Goal: Communication & Community: Answer question/provide support

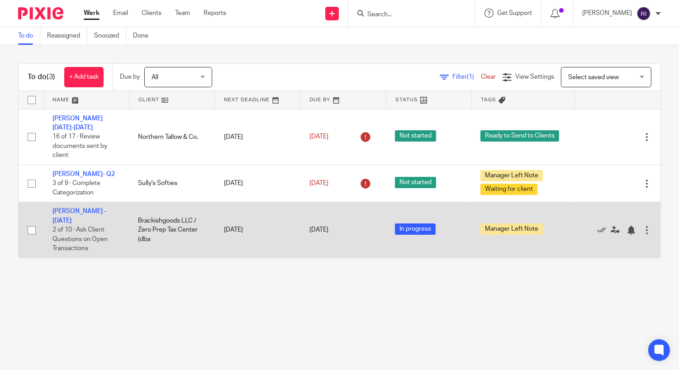
click at [76, 210] on td "Joel - July 2025 2 of 10 · Ask Client Questions on Open Transactions" at bounding box center [86, 230] width 86 height 56
click at [81, 208] on link "[PERSON_NAME] - [DATE]" at bounding box center [79, 215] width 54 height 15
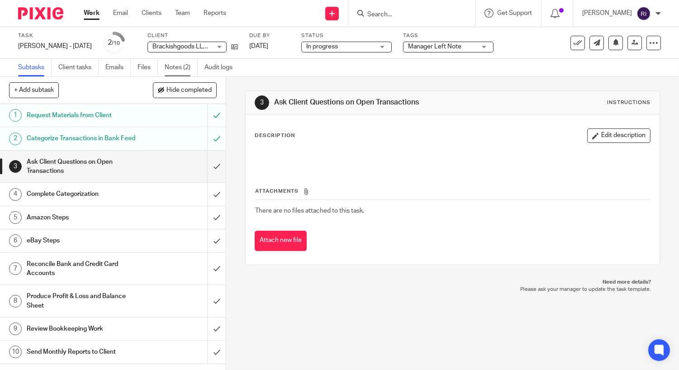
click at [182, 67] on link "Notes (2)" at bounding box center [181, 68] width 33 height 18
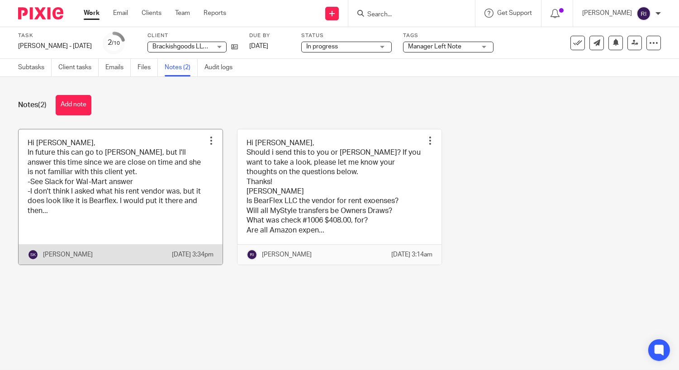
click at [179, 181] on link at bounding box center [121, 196] width 204 height 135
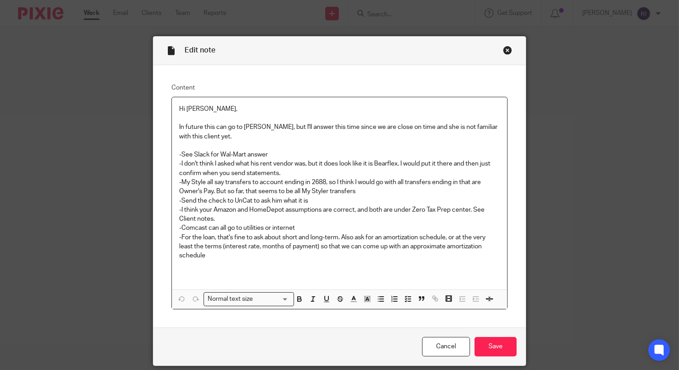
click at [294, 134] on p "In future this can go to Michelle, but I'll answer this time since we are close…" at bounding box center [339, 132] width 321 height 19
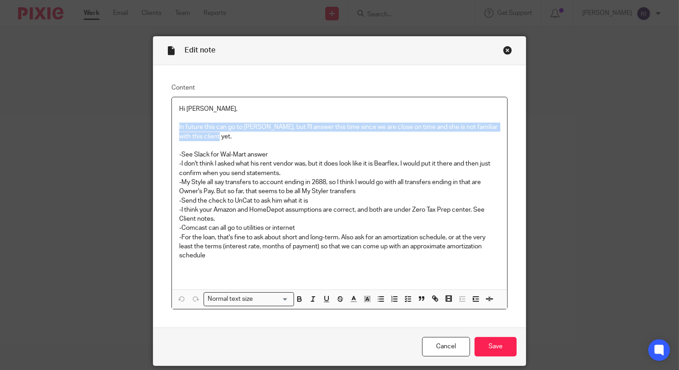
click at [294, 134] on p "In future this can go to Michelle, but I'll answer this time since we are close…" at bounding box center [339, 132] width 321 height 19
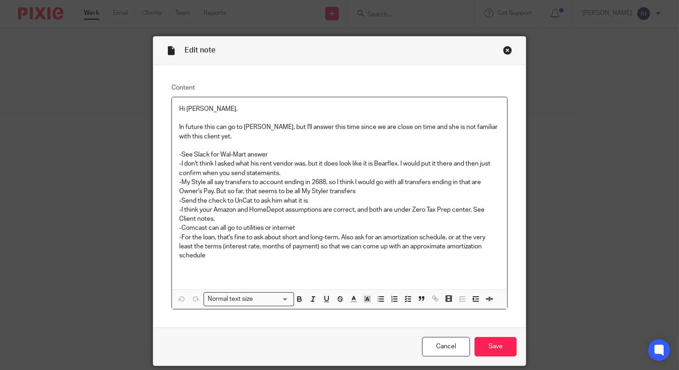
click at [257, 164] on p "-I don't think I asked what his rent vendor was, but it does look like it is Be…" at bounding box center [339, 168] width 321 height 19
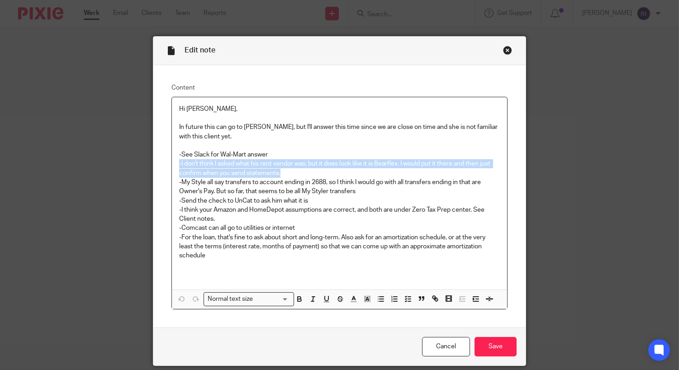
click at [261, 155] on p "-See Slack for Wal-Mart answer" at bounding box center [339, 154] width 321 height 9
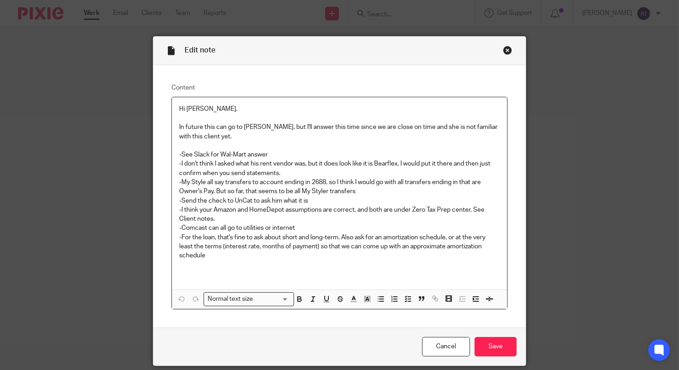
click at [261, 155] on p "-See Slack for Wal-Mart answer" at bounding box center [339, 154] width 321 height 9
click at [268, 176] on p "-I don't think I asked what his rent vendor was, but it does look like it is Be…" at bounding box center [339, 168] width 321 height 19
click at [274, 172] on p "-I don't think I asked what his rent vendor was, but it does look like it is Be…" at bounding box center [339, 168] width 321 height 19
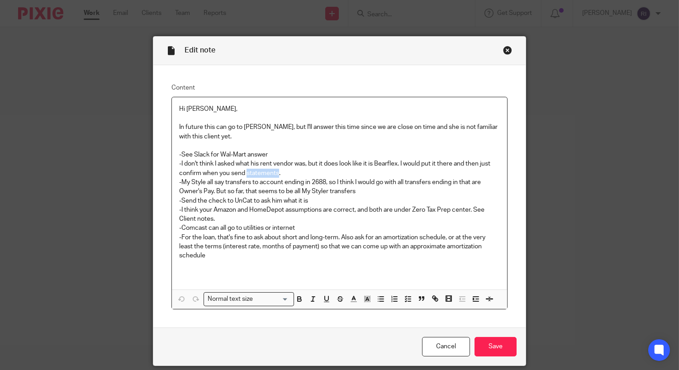
click at [274, 172] on p "-I don't think I asked what his rent vendor was, but it does look like it is Be…" at bounding box center [339, 168] width 321 height 19
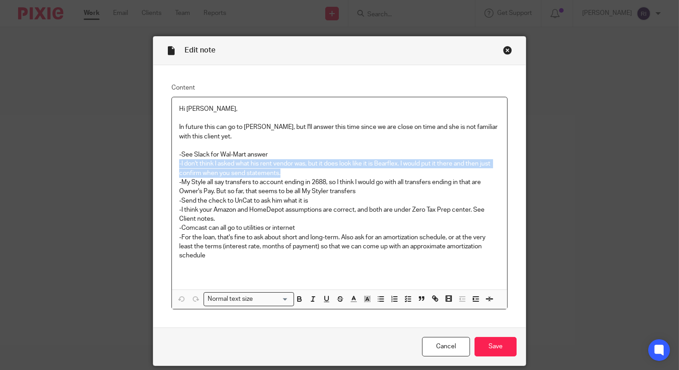
click at [302, 172] on p "-I don't think I asked what his rent vendor was, but it does look like it is Be…" at bounding box center [339, 168] width 321 height 19
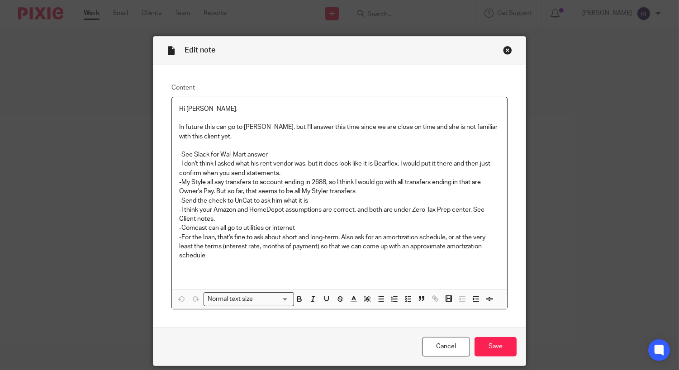
click at [323, 166] on p "-I don't think I asked what his rent vendor was, but it does look like it is Be…" at bounding box center [339, 168] width 321 height 19
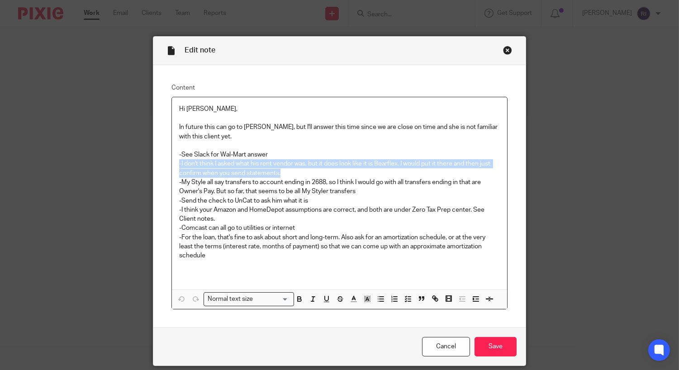
click at [323, 166] on p "-I don't think I asked what his rent vendor was, but it does look like it is Be…" at bounding box center [339, 168] width 321 height 19
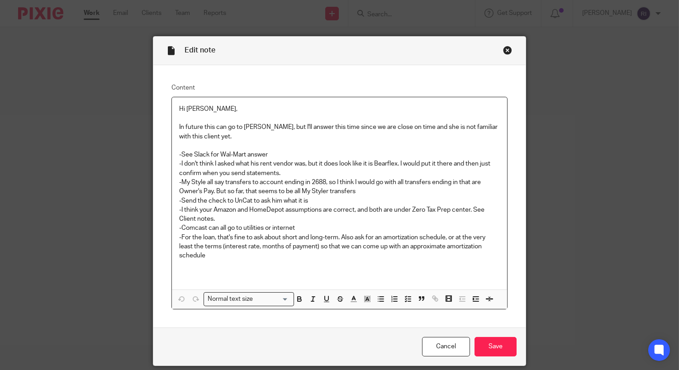
click at [250, 173] on p "-I don't think I asked what his rent vendor was, but it does look like it is Be…" at bounding box center [339, 168] width 321 height 19
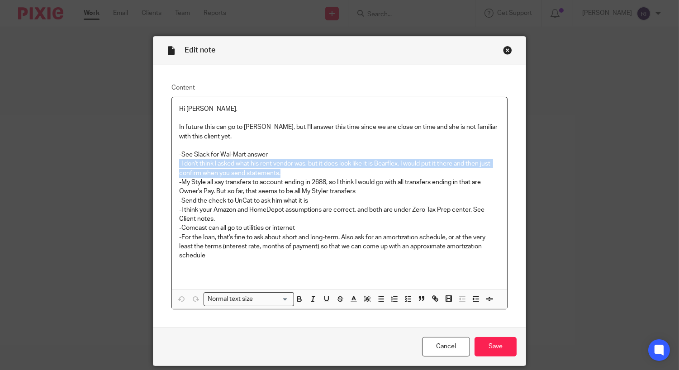
click at [246, 189] on p "-My Style all say transfers to account ending in 2688, so I think I would go wi…" at bounding box center [339, 187] width 321 height 19
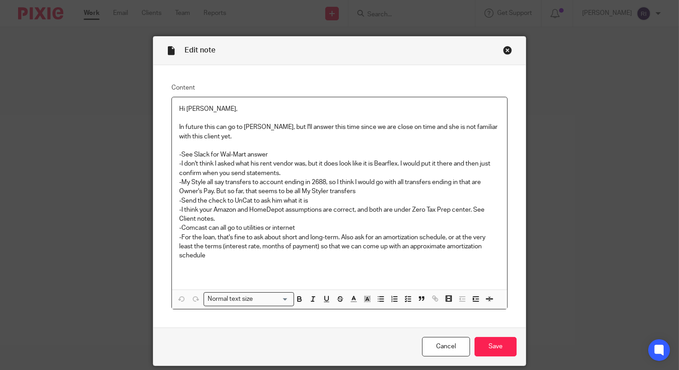
click at [246, 189] on p "-My Style all say transfers to account ending in 2688, so I think I would go wi…" at bounding box center [339, 187] width 321 height 19
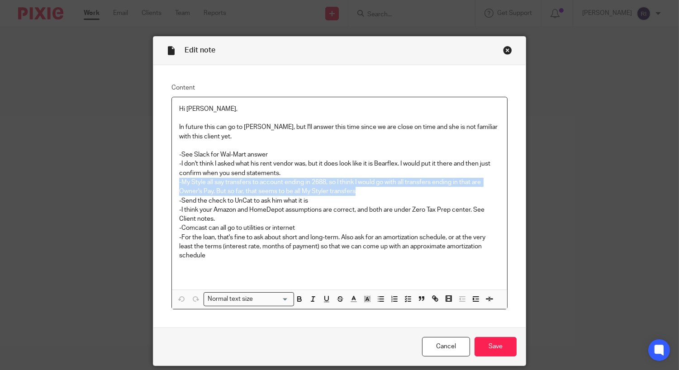
click at [277, 190] on p "-My Style all say transfers to account ending in 2688, so I think I would go wi…" at bounding box center [339, 187] width 321 height 19
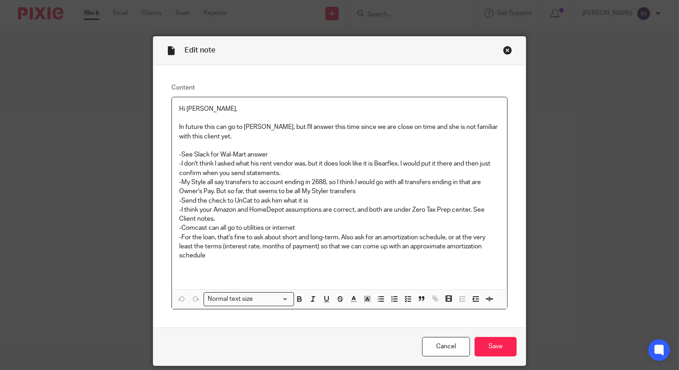
click at [277, 190] on p "-My Style all say transfers to account ending in 2688, so I think I would go wi…" at bounding box center [339, 187] width 321 height 19
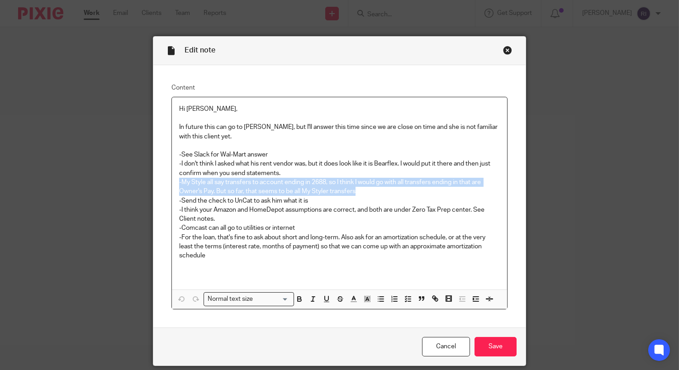
click at [277, 190] on p "-My Style all say transfers to account ending in 2688, so I think I would go wi…" at bounding box center [339, 187] width 321 height 19
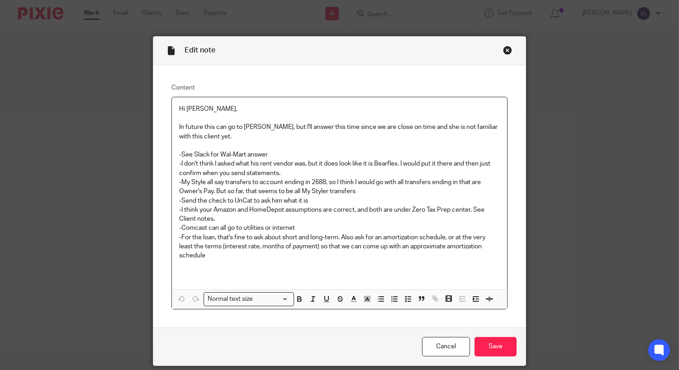
click at [308, 188] on p "-My Style all say transfers to account ending in 2688, so I think I would go wi…" at bounding box center [339, 187] width 321 height 19
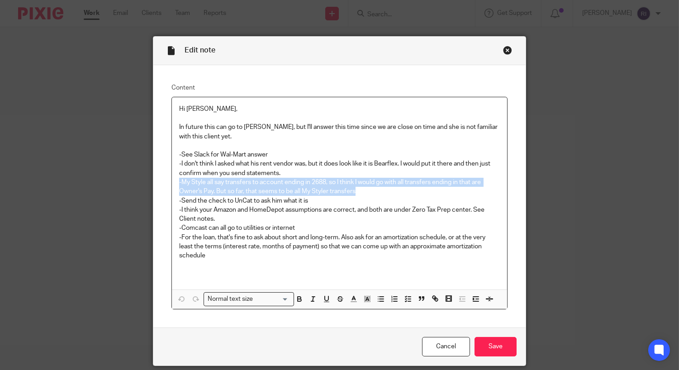
click at [308, 188] on p "-My Style all say transfers to account ending in 2688, so I think I would go wi…" at bounding box center [339, 187] width 321 height 19
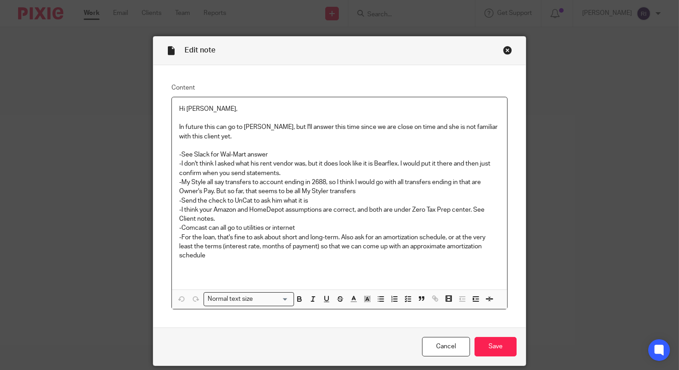
click at [268, 185] on p "-My Style all say transfers to account ending in 2688, so I think I would go wi…" at bounding box center [339, 187] width 321 height 19
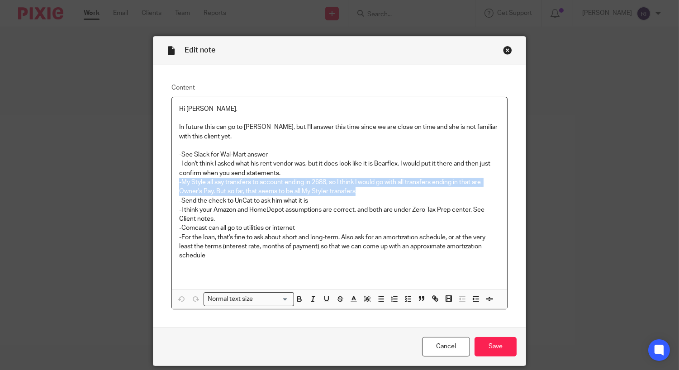
click at [268, 185] on p "-My Style all say transfers to account ending in 2688, so I think I would go wi…" at bounding box center [339, 187] width 321 height 19
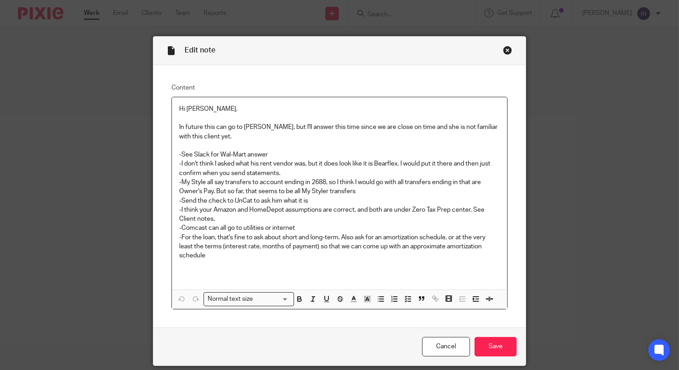
click at [268, 185] on p "-My Style all say transfers to account ending in 2688, so I think I would go wi…" at bounding box center [339, 187] width 321 height 19
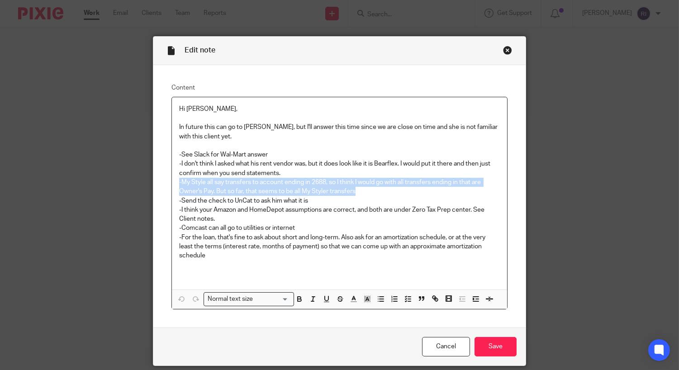
click at [256, 207] on p "-I think your Amazon and HomeDepot assumptions are correct, and both are under …" at bounding box center [339, 214] width 321 height 19
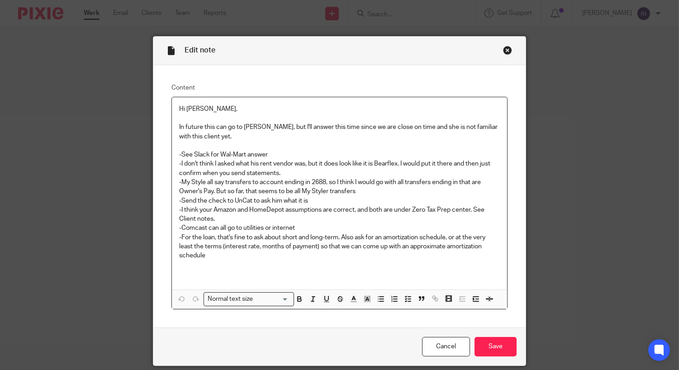
click at [256, 207] on p "-I think your Amazon and HomeDepot assumptions are correct, and both are under …" at bounding box center [339, 214] width 321 height 19
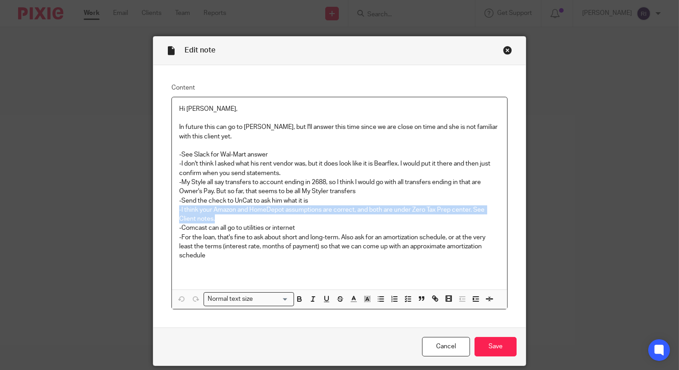
click at [263, 201] on p "-Send the check to UnCat to ask him what it is" at bounding box center [339, 200] width 321 height 9
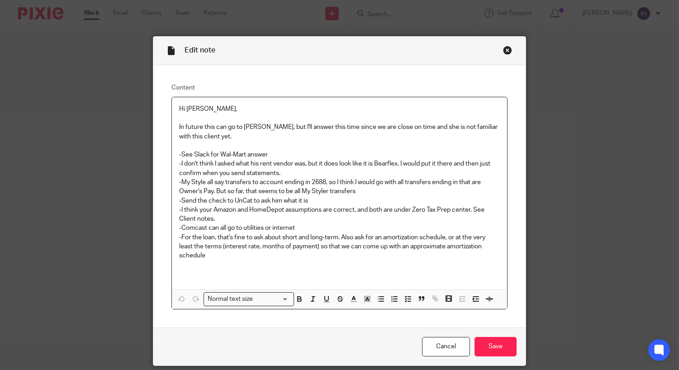
click at [263, 201] on p "-Send the check to UnCat to ask him what it is" at bounding box center [339, 200] width 321 height 9
click at [264, 214] on p "-I think your Amazon and HomeDepot assumptions are correct, and both are under …" at bounding box center [339, 214] width 321 height 19
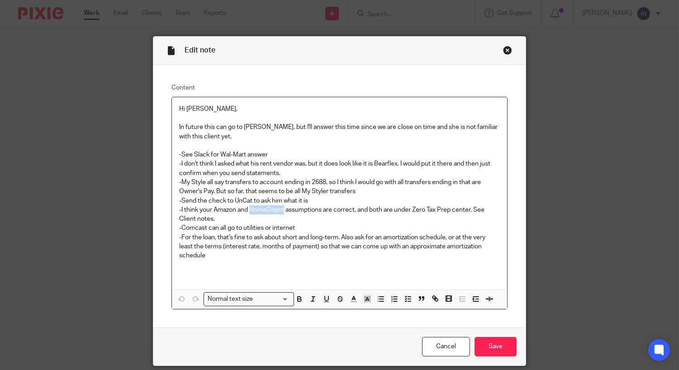
click at [264, 214] on p "-I think your Amazon and HomeDepot assumptions are correct, and both are under …" at bounding box center [339, 214] width 321 height 19
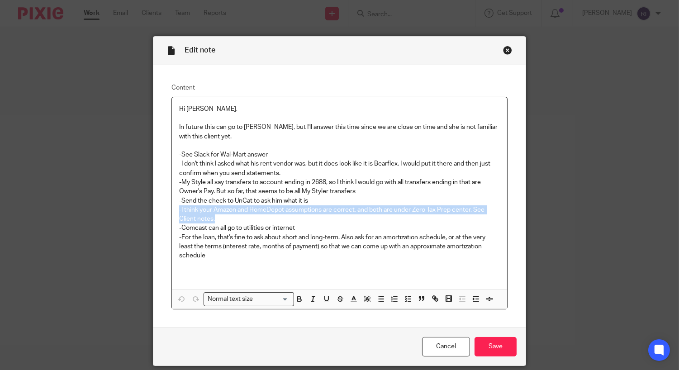
click at [267, 226] on p "-Comcast can all go to utilities or internet" at bounding box center [339, 227] width 321 height 9
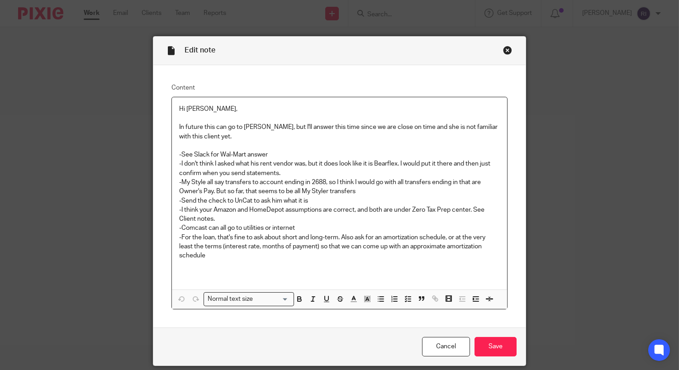
click at [312, 238] on p "-For the loan, that's fine to ask about short and long-term. Also ask for an am…" at bounding box center [339, 247] width 321 height 28
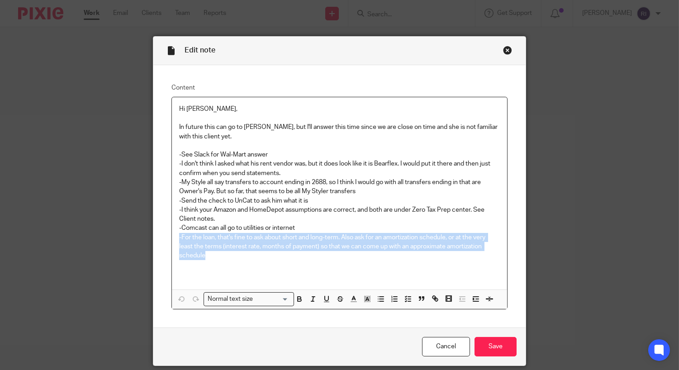
click at [312, 238] on p "-For the loan, that's fine to ask about short and long-term. Also ask for an am…" at bounding box center [339, 247] width 321 height 28
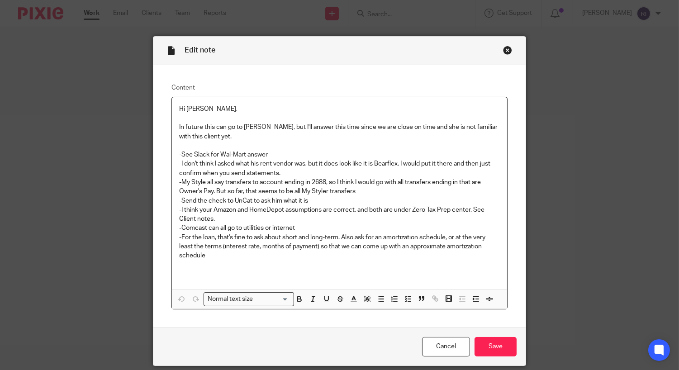
click at [295, 244] on p "-For the loan, that's fine to ask about short and long-term. Also ask for an am…" at bounding box center [339, 247] width 321 height 28
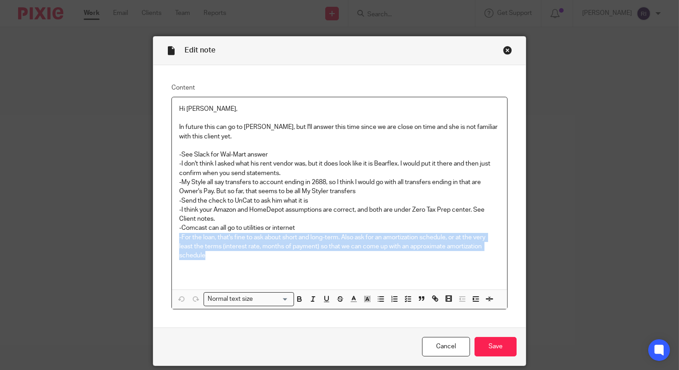
click at [321, 242] on p "-For the loan, that's fine to ask about short and long-term. Also ask for an am…" at bounding box center [339, 247] width 321 height 28
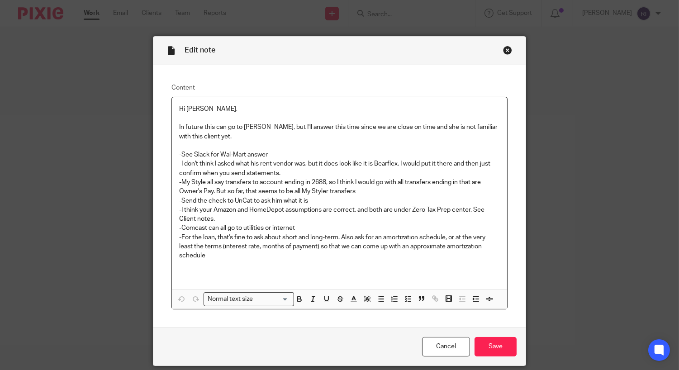
click at [321, 242] on p "-For the loan, that's fine to ask about short and long-term. Also ask for an am…" at bounding box center [339, 247] width 321 height 28
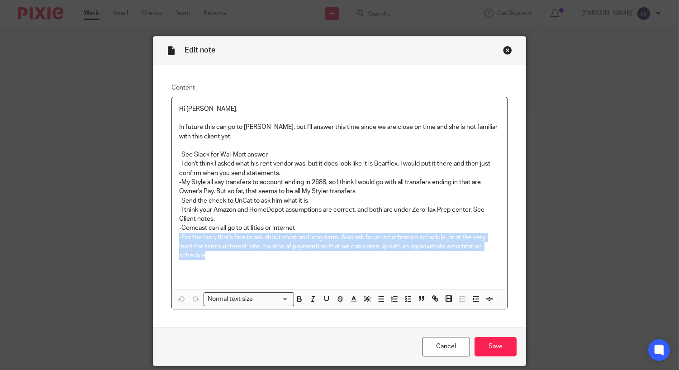
click at [321, 242] on p "-For the loan, that's fine to ask about short and long-term. Also ask for an am…" at bounding box center [339, 247] width 321 height 28
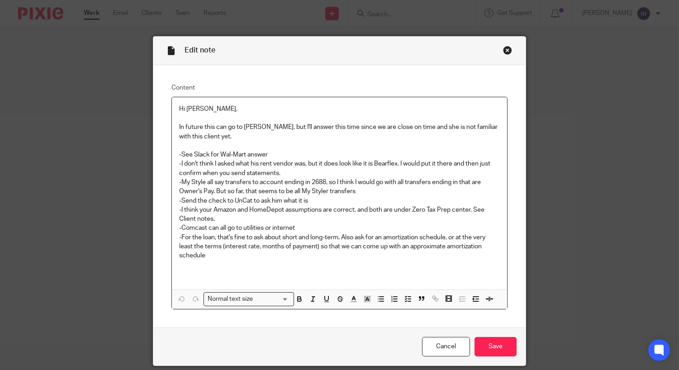
click at [319, 240] on p "-For the loan, that's fine to ask about short and long-term. Also ask for an am…" at bounding box center [339, 247] width 321 height 28
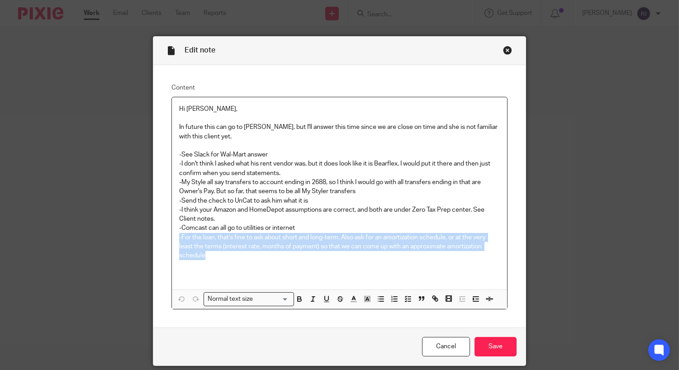
click at [319, 240] on p "-For the loan, that's fine to ask about short and long-term. Also ask for an am…" at bounding box center [339, 247] width 321 height 28
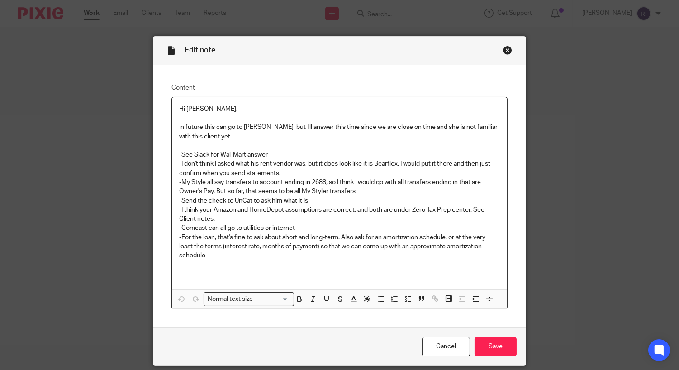
click at [319, 240] on p "-For the loan, that's fine to ask about short and long-term. Also ask for an am…" at bounding box center [339, 247] width 321 height 28
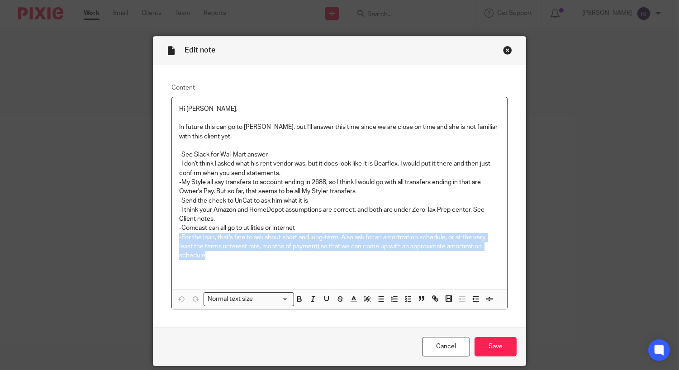
click at [483, 130] on p "In future this can go to [PERSON_NAME], but I'll answer this time since we are …" at bounding box center [339, 132] width 321 height 19
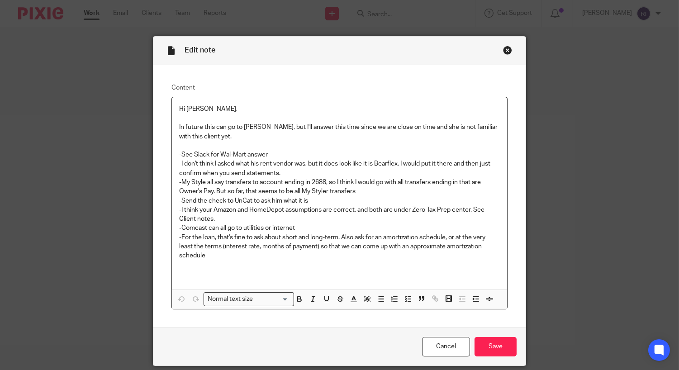
click at [483, 130] on p "In future this can go to [PERSON_NAME], but I'll answer this time since we are …" at bounding box center [339, 132] width 321 height 19
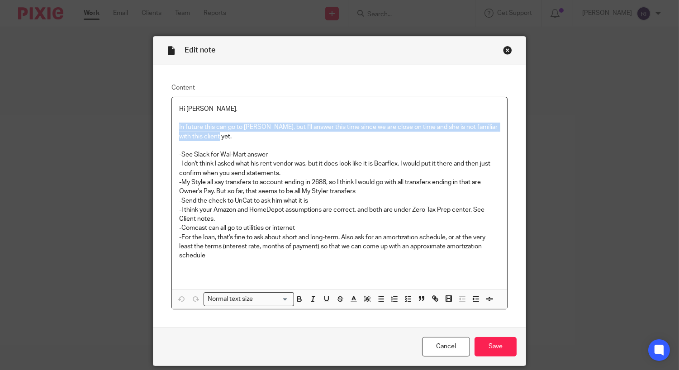
click at [483, 130] on p "In future this can go to [PERSON_NAME], but I'll answer this time since we are …" at bounding box center [339, 132] width 321 height 19
click at [233, 154] on p "-See Slack for Wal-Mart answer" at bounding box center [339, 154] width 321 height 9
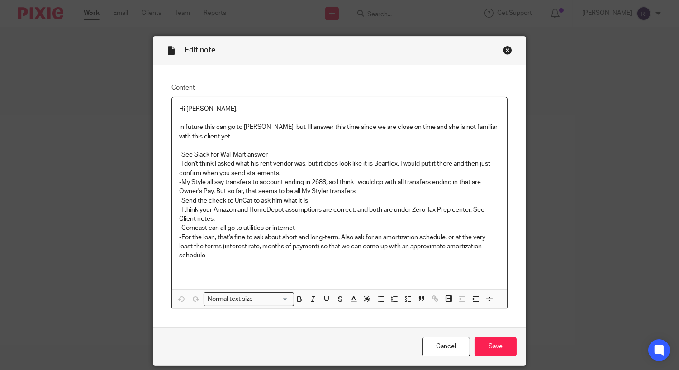
click at [233, 154] on p "-See Slack for Wal-Mart answer" at bounding box center [339, 154] width 321 height 9
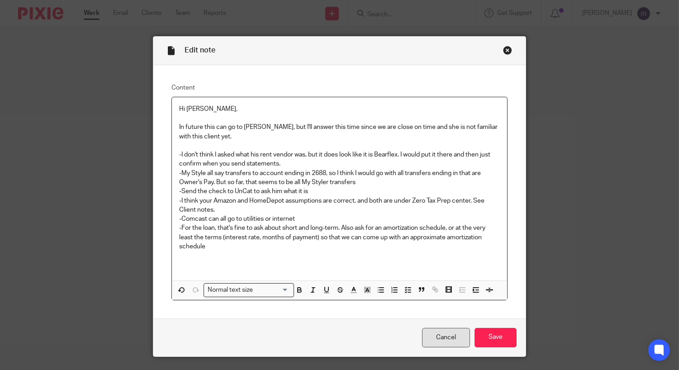
click at [434, 339] on link "Cancel" at bounding box center [446, 337] width 48 height 19
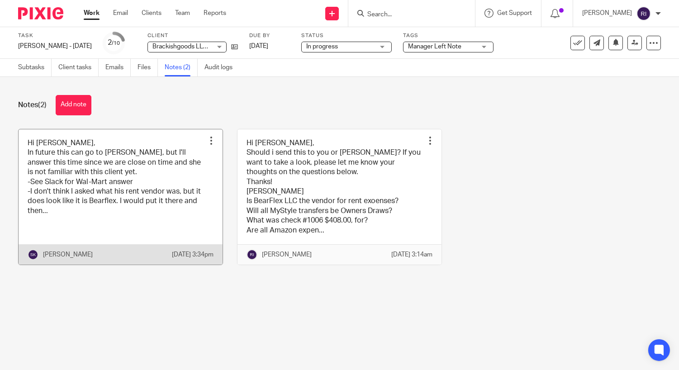
click at [159, 221] on link at bounding box center [121, 196] width 204 height 135
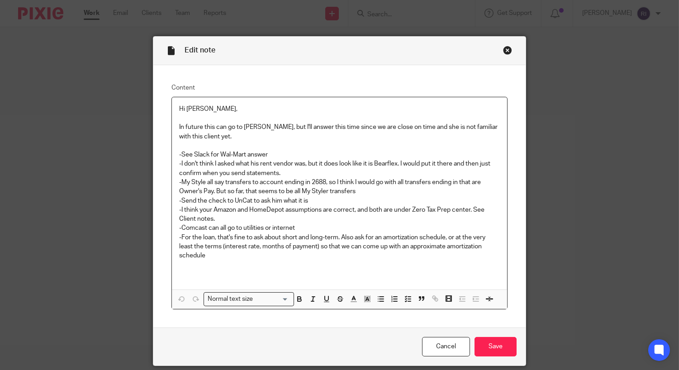
click at [259, 165] on p "-I don't think I asked what his rent vendor was, but it does look like it is Be…" at bounding box center [339, 168] width 321 height 19
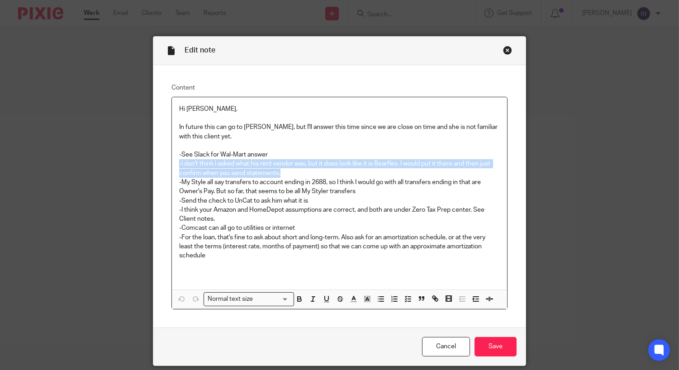
click at [265, 185] on p "-My Style all say transfers to account ending in 2688, so I think I would go wi…" at bounding box center [339, 187] width 321 height 19
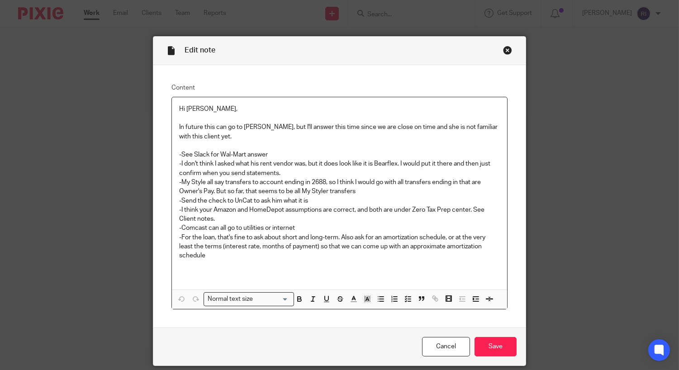
click at [265, 185] on p "-My Style all say transfers to account ending in 2688, so I think I would go wi…" at bounding box center [339, 187] width 321 height 19
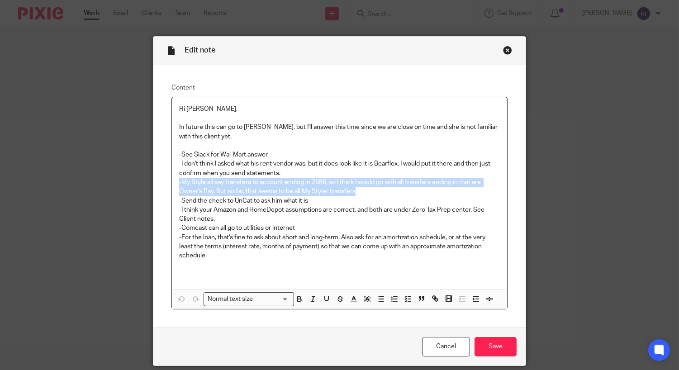
click at [276, 167] on p "-I don't think I asked what his rent vendor was, but it does look like it is Be…" at bounding box center [339, 168] width 321 height 19
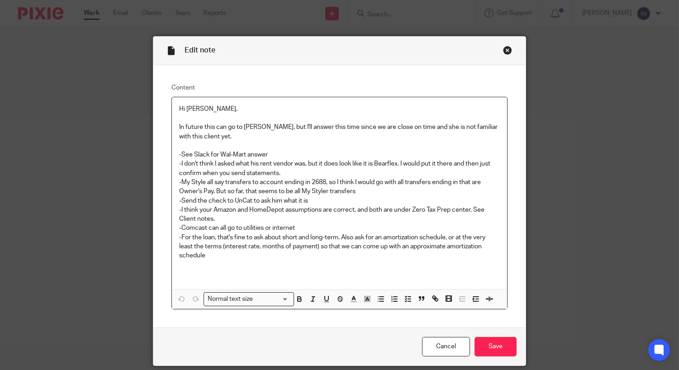
click at [276, 167] on p "-I don't think I asked what his rent vendor was, but it does look like it is Be…" at bounding box center [339, 168] width 321 height 19
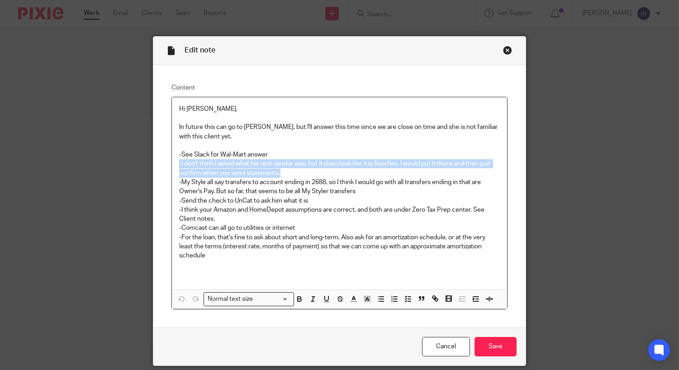
click at [276, 167] on p "-I don't think I asked what his rent vendor was, but it does look like it is Be…" at bounding box center [339, 168] width 321 height 19
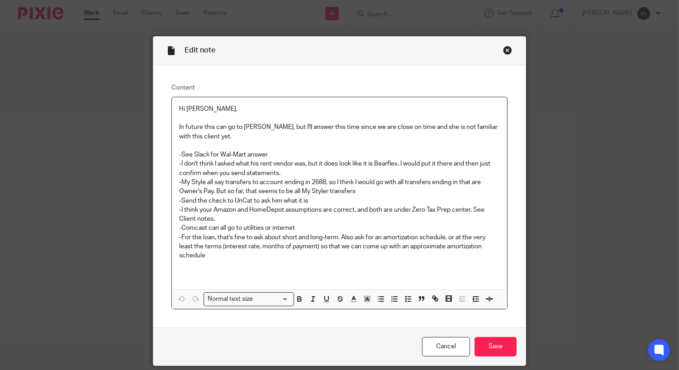
click at [276, 167] on p "-I don't think I asked what his rent vendor was, but it does look like it is Be…" at bounding box center [339, 168] width 321 height 19
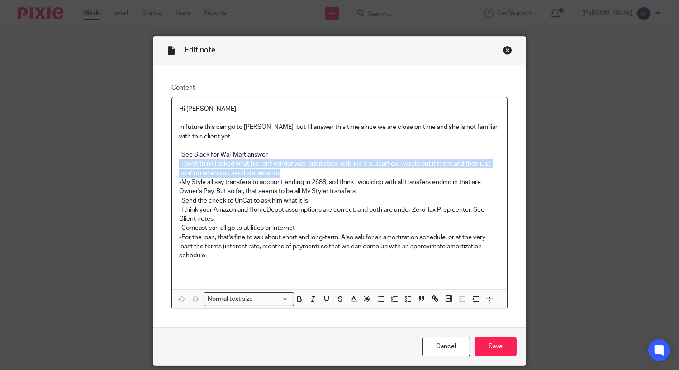
click at [276, 167] on p "-I don't think I asked what his rent vendor was, but it does look like it is Be…" at bounding box center [339, 168] width 321 height 19
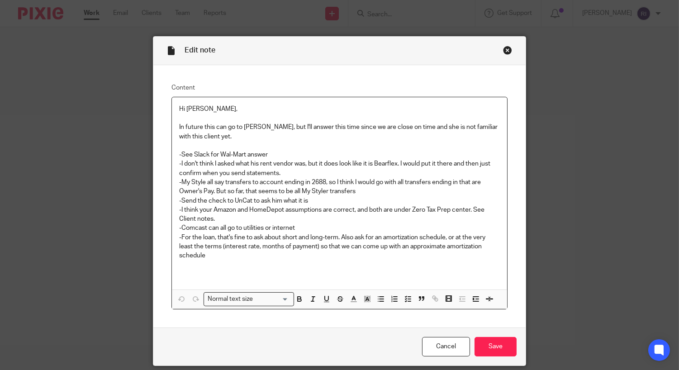
click at [276, 181] on p "-My Style all say transfers to account ending in 2688, so I think I would go wi…" at bounding box center [339, 187] width 321 height 19
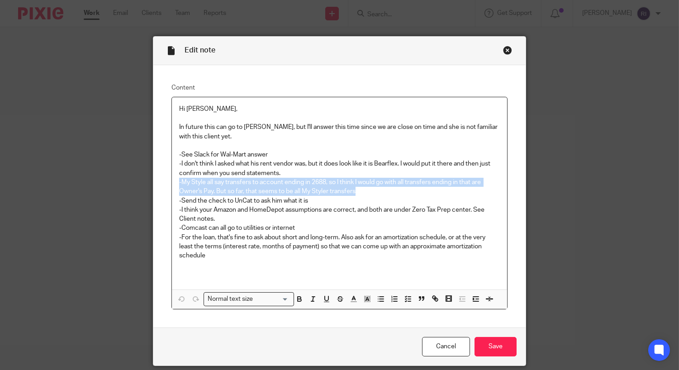
click at [276, 181] on p "-My Style all say transfers to account ending in 2688, so I think I would go wi…" at bounding box center [339, 187] width 321 height 19
click at [276, 186] on p "-My Style all say transfers to account ending in 2688, so I think I would go wi…" at bounding box center [339, 187] width 321 height 19
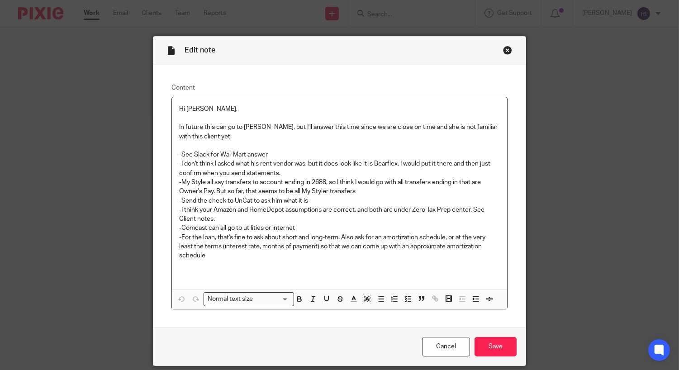
click at [306, 171] on p "-I don't think I asked what his rent vendor was, but it does look like it is Be…" at bounding box center [339, 168] width 321 height 19
click at [256, 172] on p "-I don't think I asked what his rent vendor was, but it does look like it is Be…" at bounding box center [339, 168] width 321 height 19
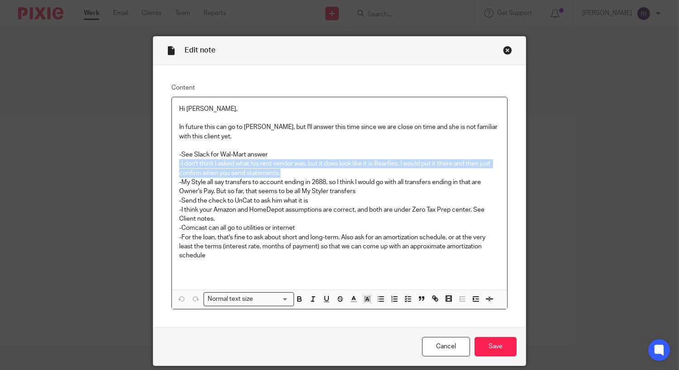
click at [270, 185] on p "-My Style all say transfers to account ending in 2688, so I think I would go wi…" at bounding box center [339, 187] width 321 height 19
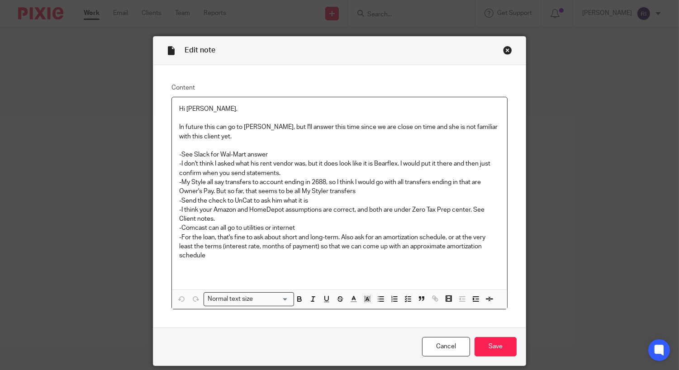
click at [270, 185] on p "-My Style all say transfers to account ending in 2688, so I think I would go wi…" at bounding box center [339, 187] width 321 height 19
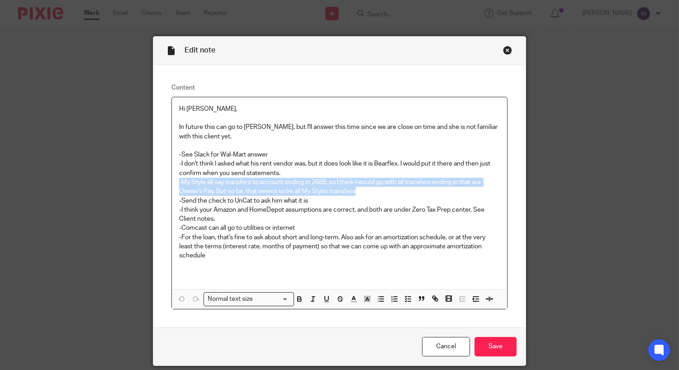
click at [270, 185] on p "-My Style all say transfers to account ending in 2688, so I think I would go wi…" at bounding box center [339, 187] width 321 height 19
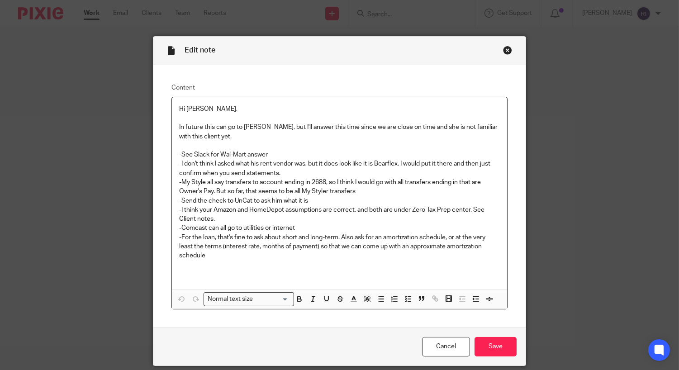
click at [245, 194] on p "-My Style all say transfers to account ending in 2688, so I think I would go wi…" at bounding box center [339, 187] width 321 height 19
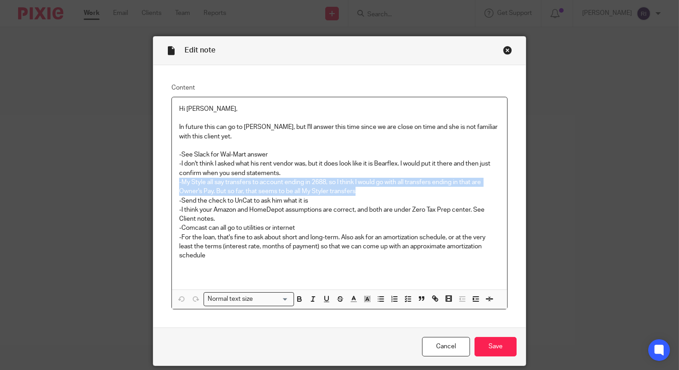
click at [245, 194] on p "-My Style all say transfers to account ending in 2688, so I think I would go wi…" at bounding box center [339, 187] width 321 height 19
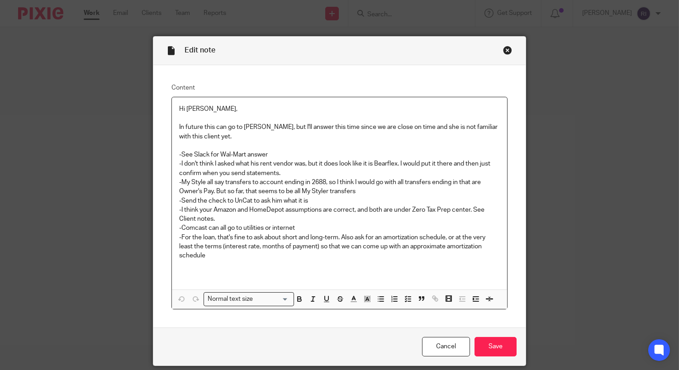
click at [304, 183] on p "-My Style all say transfers to account ending in 2688, so I think I would go wi…" at bounding box center [339, 187] width 321 height 19
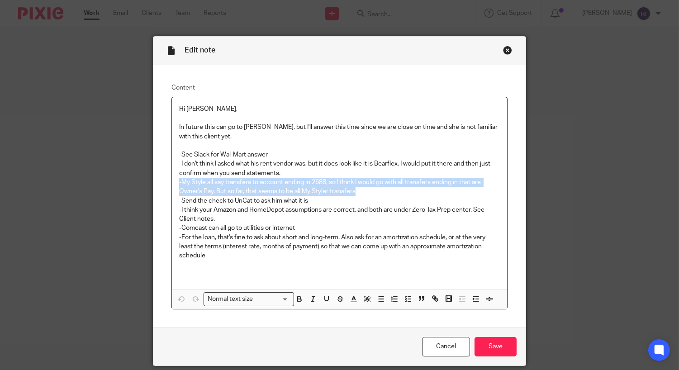
click at [345, 176] on p "-I don't think I asked what his rent vendor was, but it does look like it is Be…" at bounding box center [339, 168] width 321 height 19
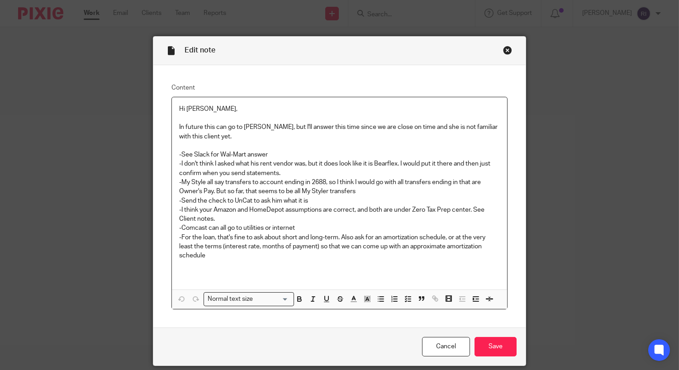
click at [507, 50] on div "Close this dialog window" at bounding box center [507, 50] width 9 height 9
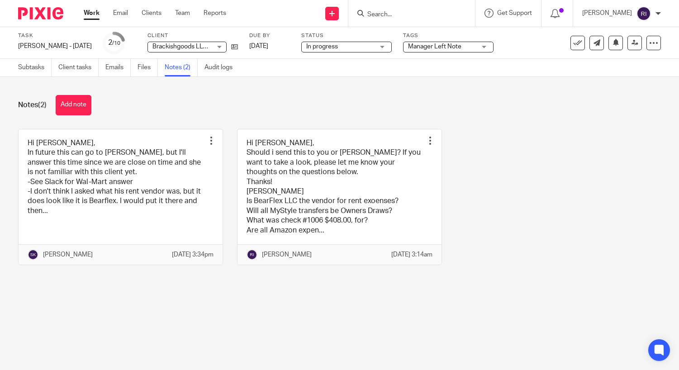
click at [77, 102] on button "Add note" at bounding box center [74, 105] width 36 height 20
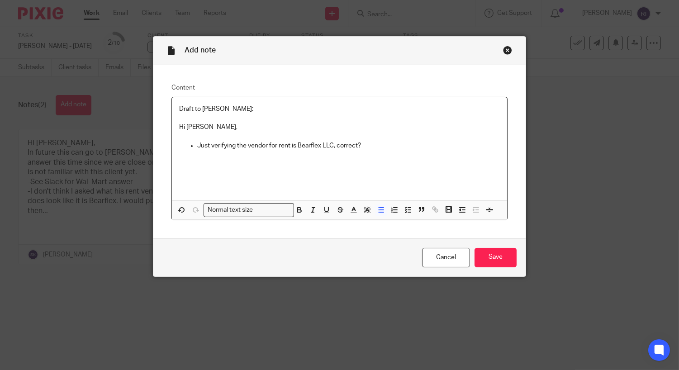
click at [406, 171] on div "Draft to Joel: Hi Joel, Just verifying the vendor for rent is Bearflex LLC, cor…" at bounding box center [340, 148] width 336 height 103
click at [491, 255] on input "Save" at bounding box center [496, 257] width 42 height 19
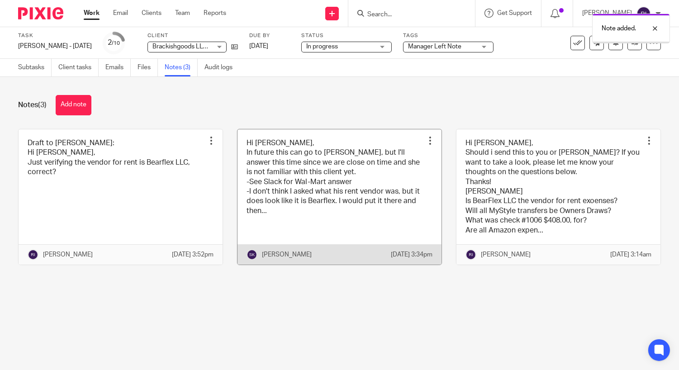
click at [317, 197] on link at bounding box center [340, 196] width 204 height 135
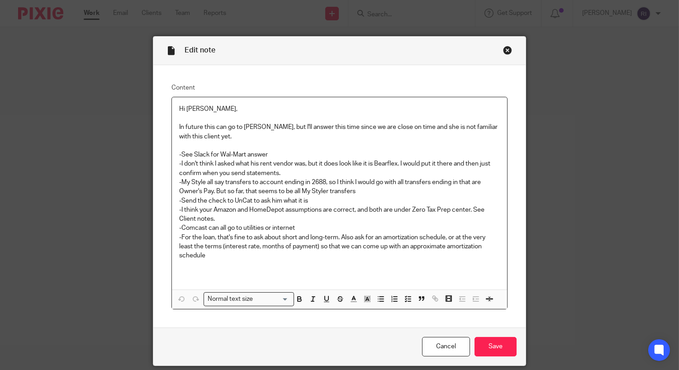
click at [271, 180] on p "-My Style all say transfers to account ending in 2688, so I think I would go wi…" at bounding box center [339, 187] width 321 height 19
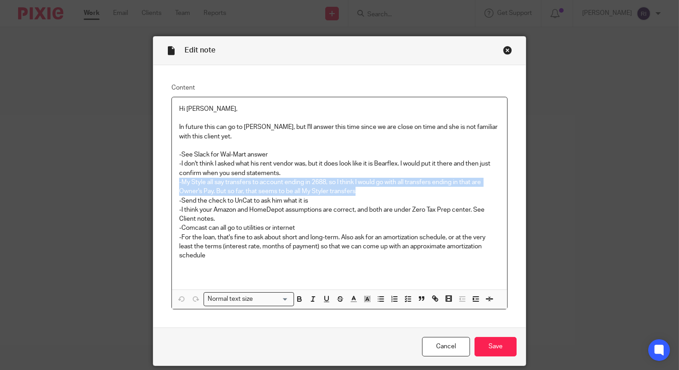
click at [285, 187] on p "-My Style all say transfers to account ending in 2688, so I think I would go wi…" at bounding box center [339, 187] width 321 height 19
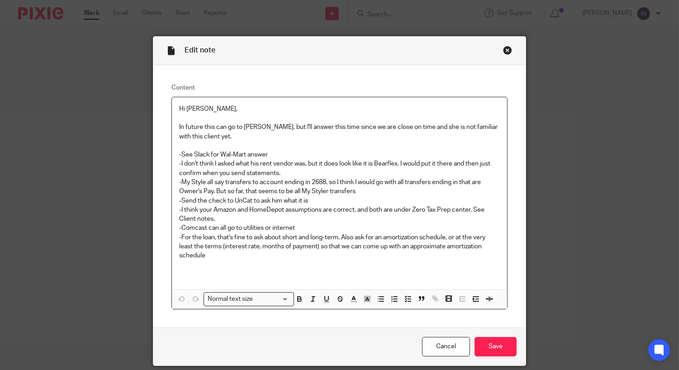
click at [285, 187] on p "-My Style all say transfers to account ending in 2688, so I think I would go wi…" at bounding box center [339, 187] width 321 height 19
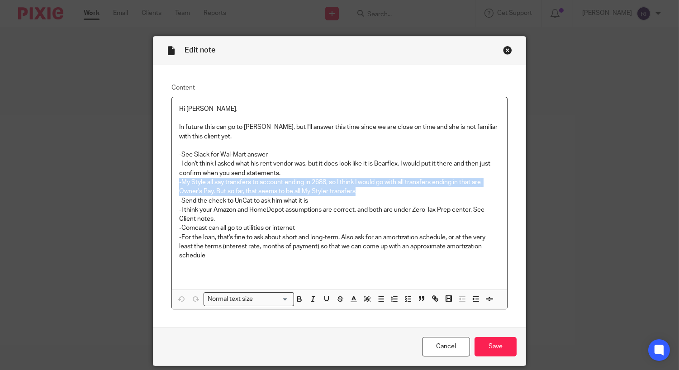
click at [274, 203] on p "-Send the check to UnCat to ask him what it is" at bounding box center [339, 200] width 321 height 9
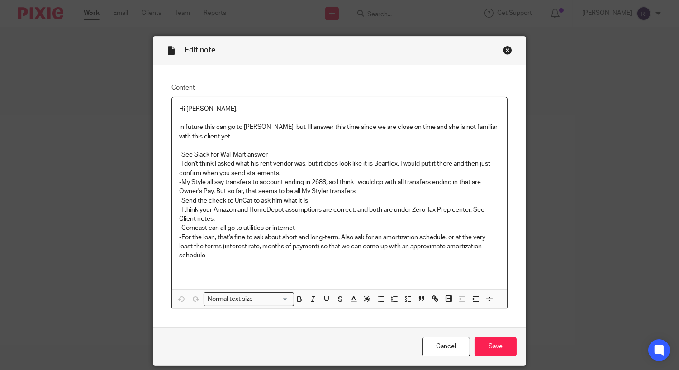
click at [274, 203] on p "-Send the check to UnCat to ask him what it is" at bounding box center [339, 200] width 321 height 9
click at [256, 211] on p "-I think your Amazon and HomeDepot assumptions are correct, and both are under …" at bounding box center [339, 214] width 321 height 19
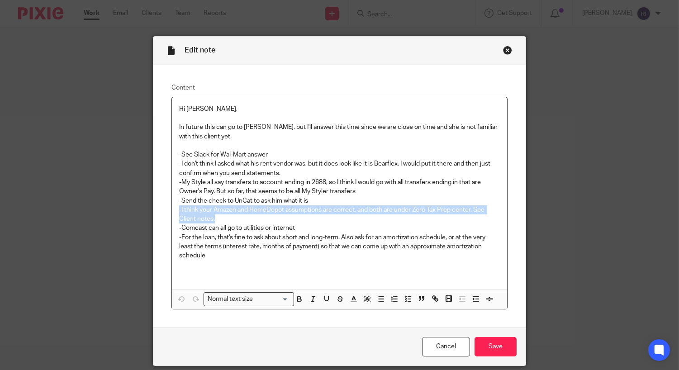
click at [256, 211] on p "-I think your Amazon and HomeDepot assumptions are correct, and both are under …" at bounding box center [339, 214] width 321 height 19
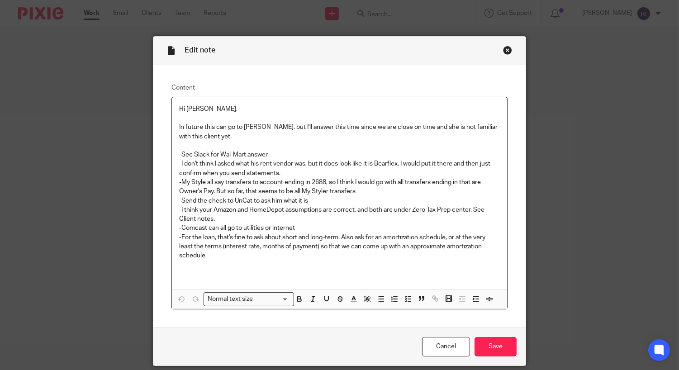
click at [264, 207] on p "-I think your Amazon and HomeDepot assumptions are correct, and both are under …" at bounding box center [339, 214] width 321 height 19
click at [271, 200] on p "-Send the check to UnCat to ask him what it is" at bounding box center [339, 200] width 321 height 9
click at [508, 52] on div "Close this dialog window" at bounding box center [507, 50] width 9 height 9
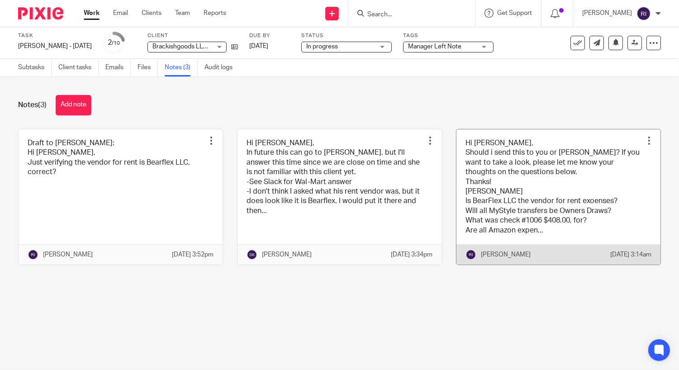
click at [524, 176] on link at bounding box center [558, 196] width 204 height 135
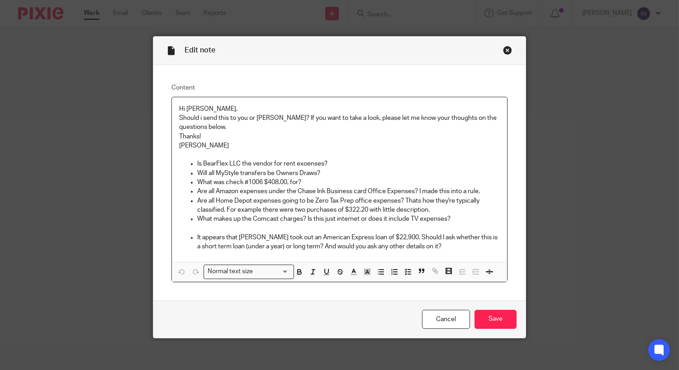
click at [335, 213] on p "Are all Home Depot expenses going to be Zero Tax Prep office expenses? Thats ho…" at bounding box center [348, 205] width 303 height 19
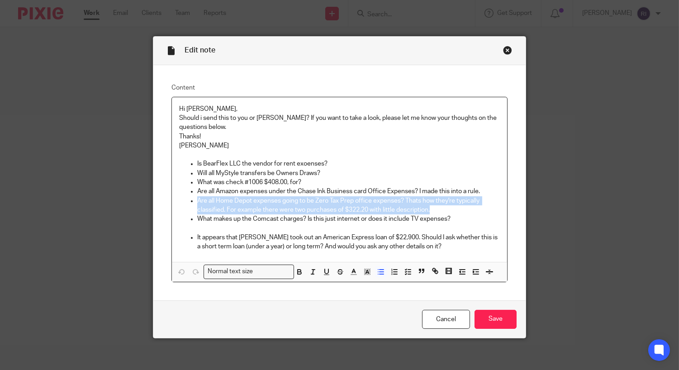
click at [317, 224] on p at bounding box center [348, 227] width 303 height 9
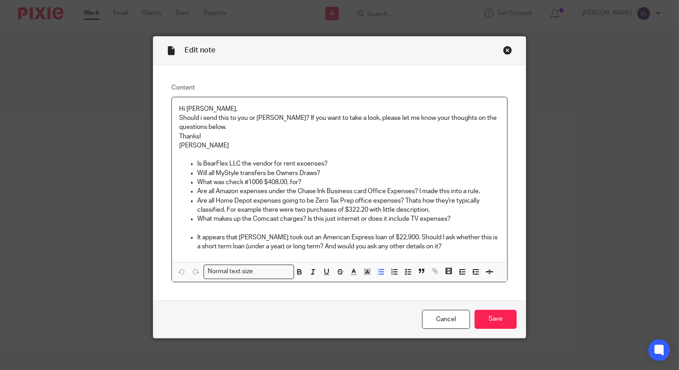
click at [317, 224] on p at bounding box center [348, 227] width 303 height 9
click at [314, 239] on p "It appears that Joel took out an American Express loan of $22,900. Should I ask…" at bounding box center [348, 242] width 303 height 19
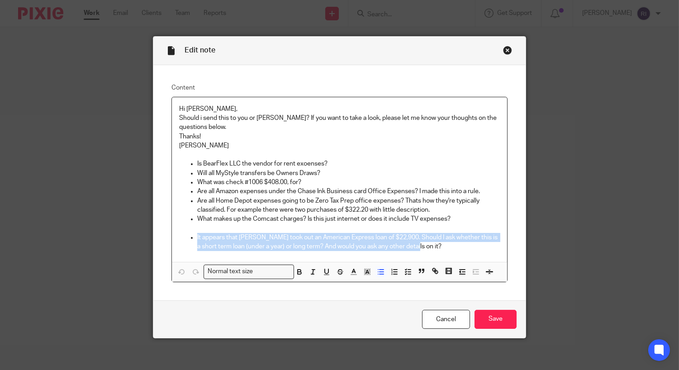
click at [372, 204] on p "Are all Home Depot expenses going to be Zero Tax Prep office expenses? Thats ho…" at bounding box center [348, 205] width 303 height 19
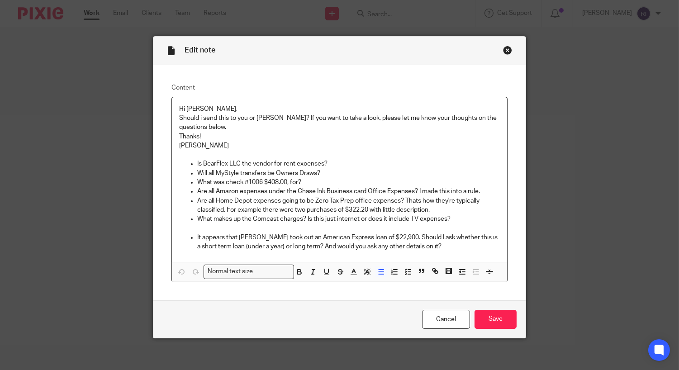
click at [372, 204] on p "Are all Home Depot expenses going to be Zero Tax Prep office expenses? Thats ho…" at bounding box center [348, 205] width 303 height 19
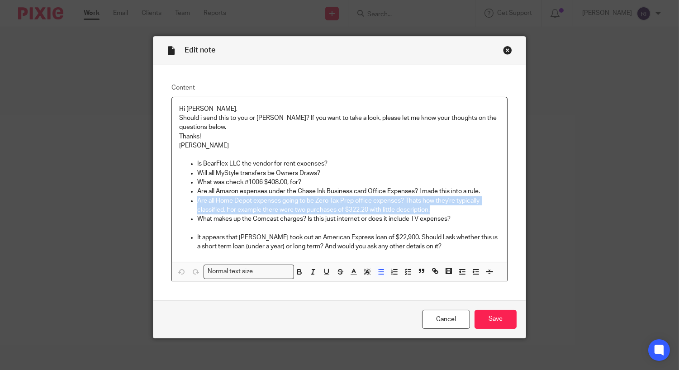
click at [399, 207] on p "Are all Home Depot expenses going to be Zero Tax Prep office expenses? Thats ho…" at bounding box center [348, 205] width 303 height 19
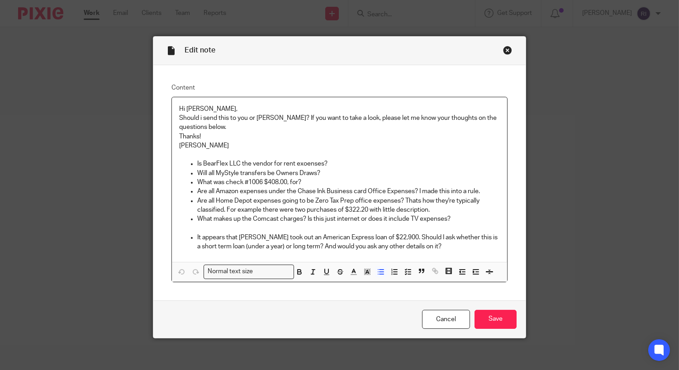
click at [399, 207] on p "Are all Home Depot expenses going to be Zero Tax Prep office expenses? Thats ho…" at bounding box center [348, 205] width 303 height 19
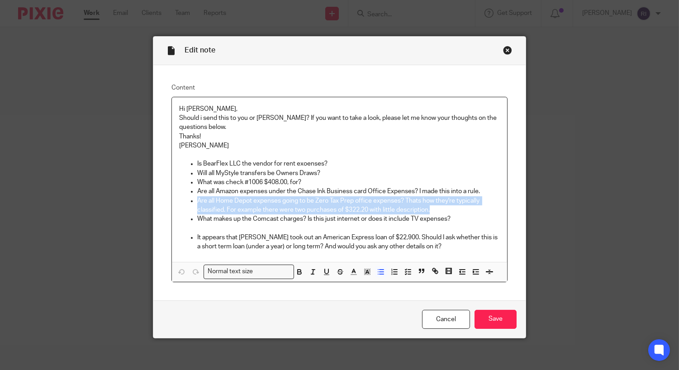
click at [399, 207] on p "Are all Home Depot expenses going to be Zero Tax Prep office expenses? Thats ho…" at bounding box center [348, 205] width 303 height 19
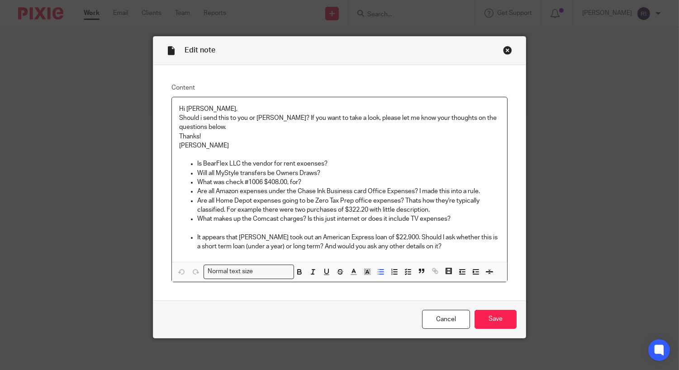
click at [302, 192] on p "Are all Amazon expenses under the Chase Ink Business card Office Expenses? I ma…" at bounding box center [348, 191] width 303 height 9
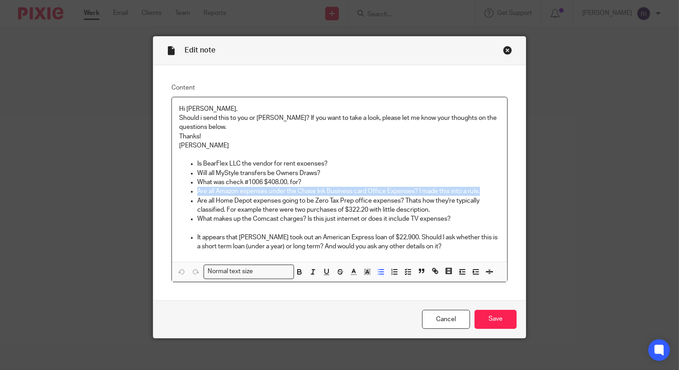
click at [308, 213] on p "Are all Home Depot expenses going to be Zero Tax Prep office expenses? Thats ho…" at bounding box center [348, 205] width 303 height 19
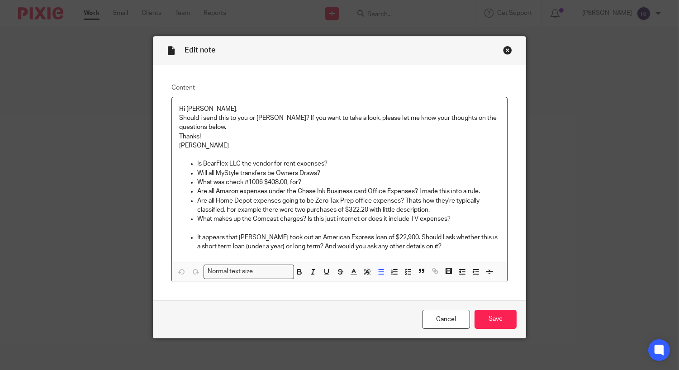
click at [308, 213] on p "Are all Home Depot expenses going to be Zero Tax Prep office expenses? Thats ho…" at bounding box center [348, 205] width 303 height 19
click at [515, 49] on div "Edit note" at bounding box center [339, 51] width 373 height 29
click at [508, 48] on div "Close this dialog window" at bounding box center [507, 50] width 9 height 9
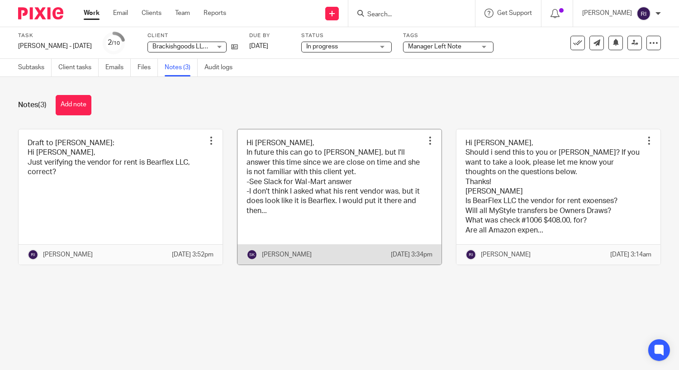
click at [301, 222] on link at bounding box center [340, 196] width 204 height 135
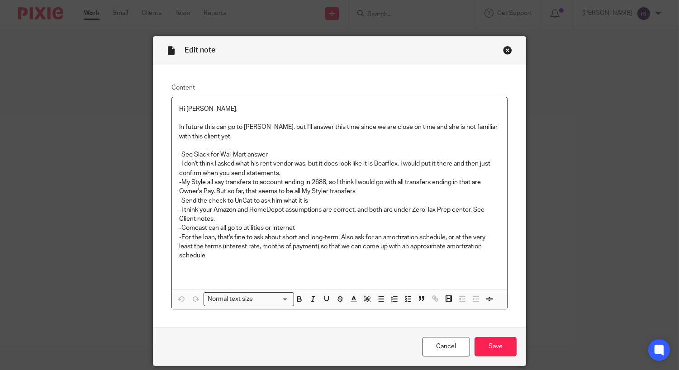
click at [247, 228] on p "-Comcast can all go to utilities or internet" at bounding box center [339, 227] width 321 height 9
click at [505, 48] on div "Close this dialog window" at bounding box center [507, 50] width 9 height 9
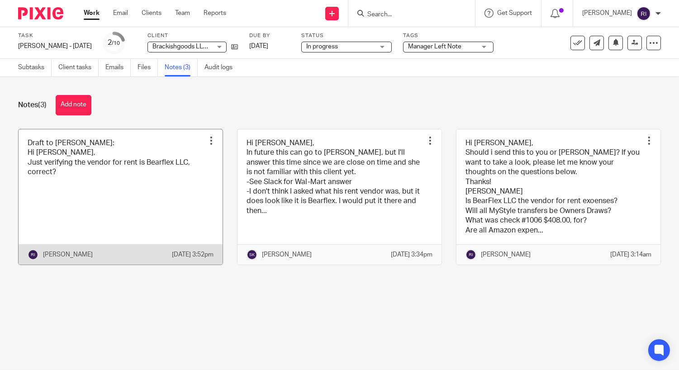
click at [148, 203] on link at bounding box center [121, 196] width 204 height 135
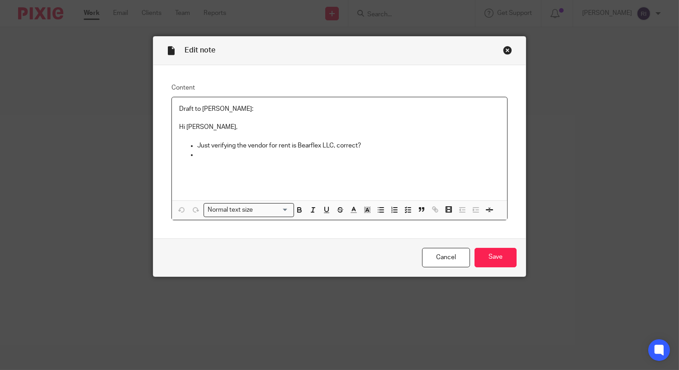
click at [263, 158] on p at bounding box center [348, 154] width 303 height 9
click at [486, 254] on input "Save" at bounding box center [496, 257] width 42 height 19
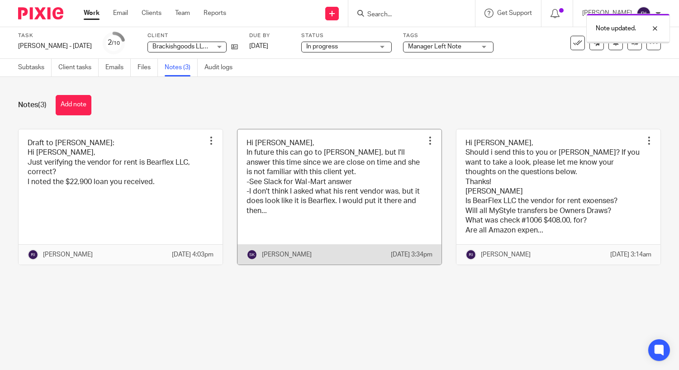
click at [294, 218] on link at bounding box center [340, 196] width 204 height 135
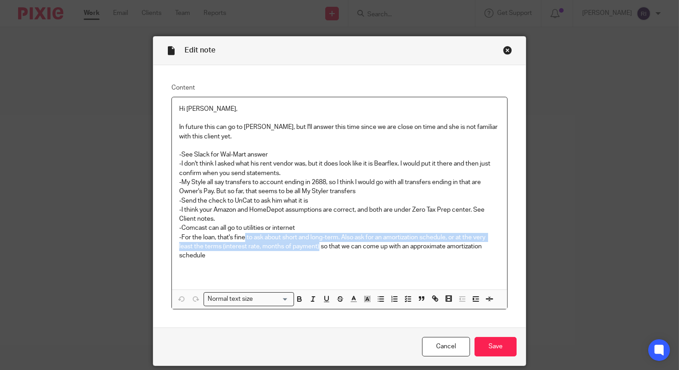
drag, startPoint x: 319, startPoint y: 247, endPoint x: 246, endPoint y: 241, distance: 73.2
click at [246, 240] on p "-For the loan, that's fine to ask about short and long-term. Also ask for an am…" at bounding box center [339, 247] width 321 height 28
copy p "to ask about short and long-term. Also ask for an amortization schedule, or at …"
click at [508, 46] on div "Close this dialog window" at bounding box center [507, 50] width 9 height 9
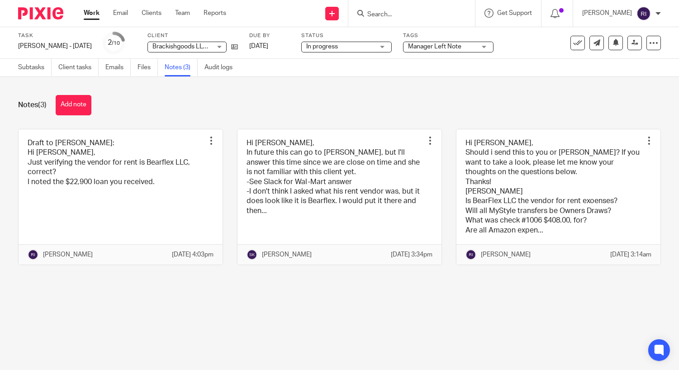
click at [149, 213] on link at bounding box center [121, 196] width 204 height 135
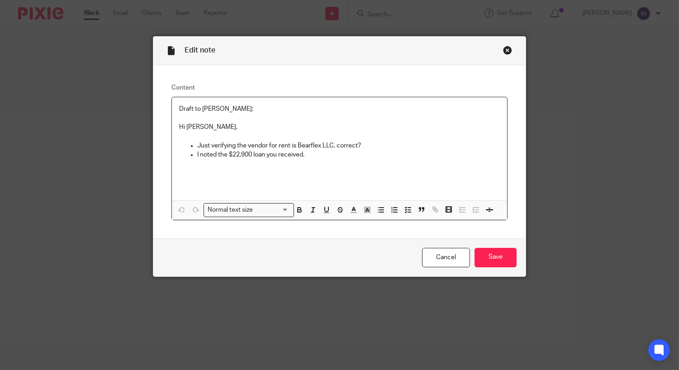
click at [323, 157] on p "I noted the $22,900 loan you received." at bounding box center [348, 154] width 303 height 9
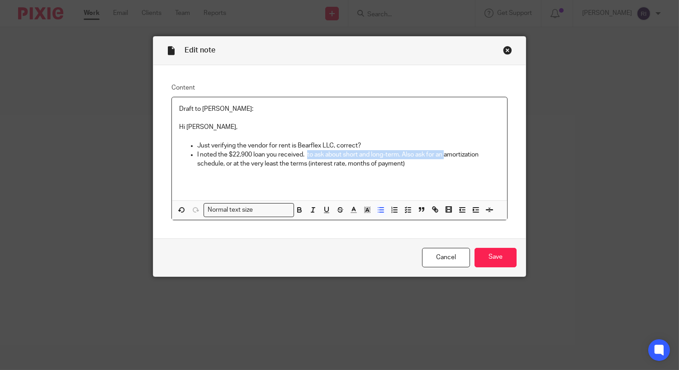
drag, startPoint x: 309, startPoint y: 157, endPoint x: 447, endPoint y: 155, distance: 138.9
click at [447, 155] on p "I noted the $22,900 loan you received. to ask about short and long-term. Also a…" at bounding box center [348, 159] width 303 height 19
click at [419, 154] on p "I noted the $22,900 loan you received. Do you have an amortization schedule, or…" at bounding box center [348, 159] width 303 height 19
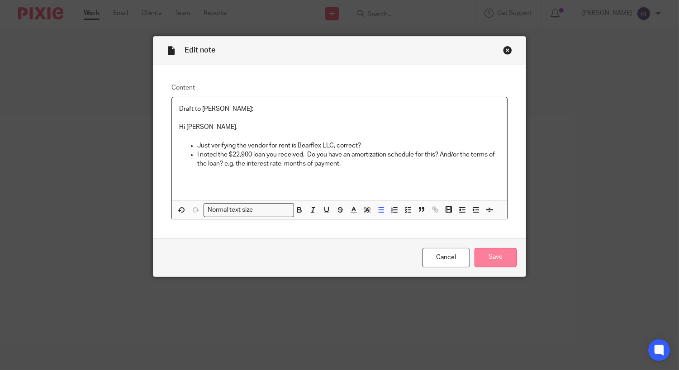
click at [501, 259] on input "Save" at bounding box center [496, 257] width 42 height 19
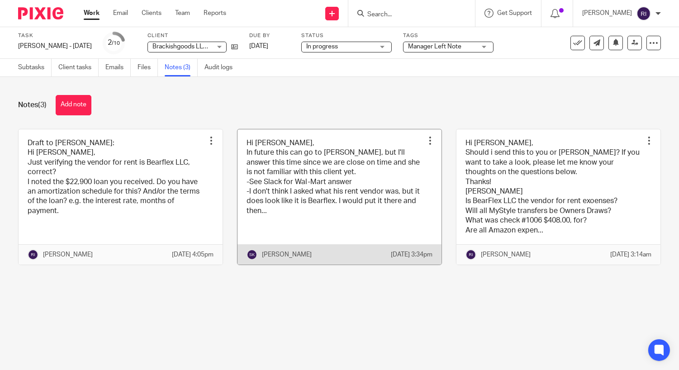
click at [262, 185] on link at bounding box center [340, 196] width 204 height 135
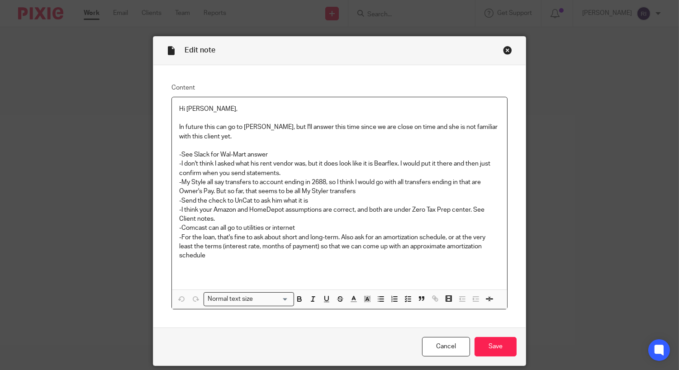
click at [303, 189] on p "-My Style all say transfers to account ending in 2688, so I think I would go wi…" at bounding box center [339, 187] width 321 height 19
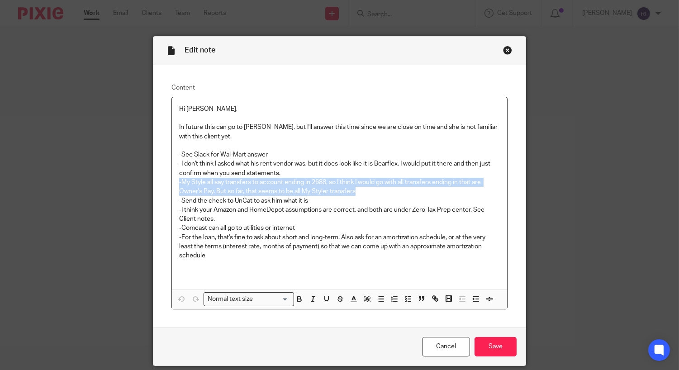
click at [261, 215] on p "-I think your Amazon and HomeDepot assumptions are correct, and both are under …" at bounding box center [339, 214] width 321 height 19
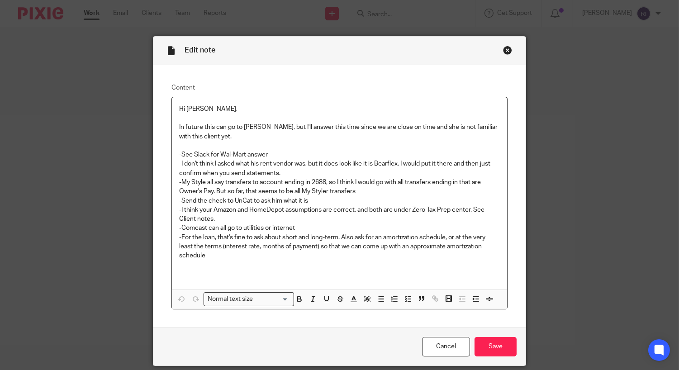
click at [261, 215] on p "-I think your Amazon and HomeDepot assumptions are correct, and both are under …" at bounding box center [339, 214] width 321 height 19
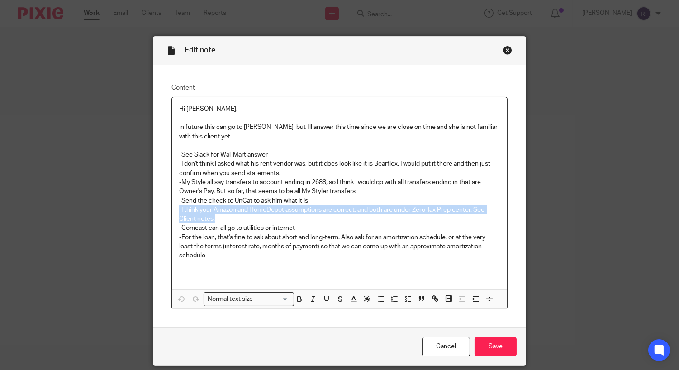
click at [318, 200] on p "-Send the check to UnCat to ask him what it is" at bounding box center [339, 200] width 321 height 9
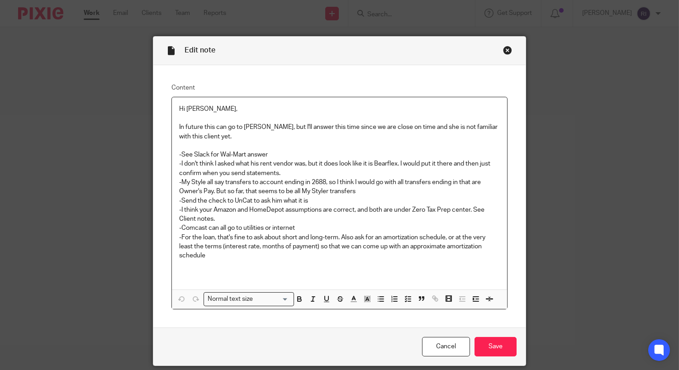
click at [318, 200] on p "-Send the check to UnCat to ask him what it is" at bounding box center [339, 200] width 321 height 9
click at [328, 192] on p "-My Style all say transfers to account ending in 2688, so I think I would go wi…" at bounding box center [339, 187] width 321 height 19
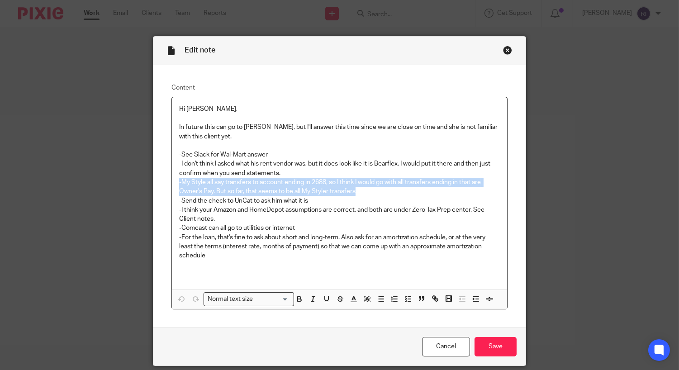
click at [328, 192] on p "-My Style all say transfers to account ending in 2688, so I think I would go wi…" at bounding box center [339, 187] width 321 height 19
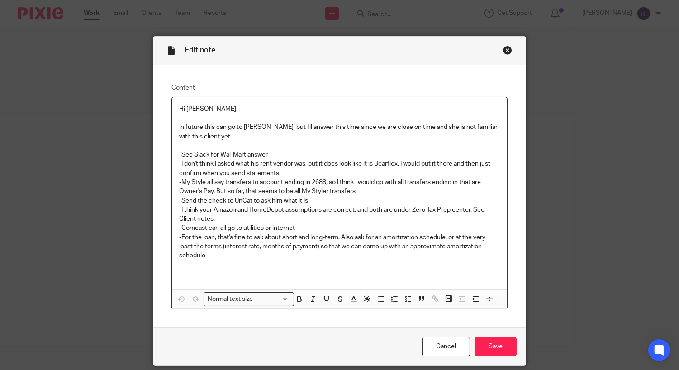
click at [373, 182] on p "-My Style all say transfers to account ending in 2688, so I think I would go wi…" at bounding box center [339, 187] width 321 height 19
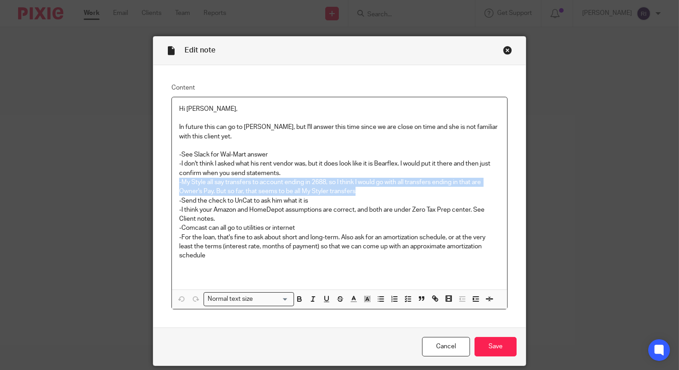
click at [287, 149] on p at bounding box center [339, 145] width 321 height 9
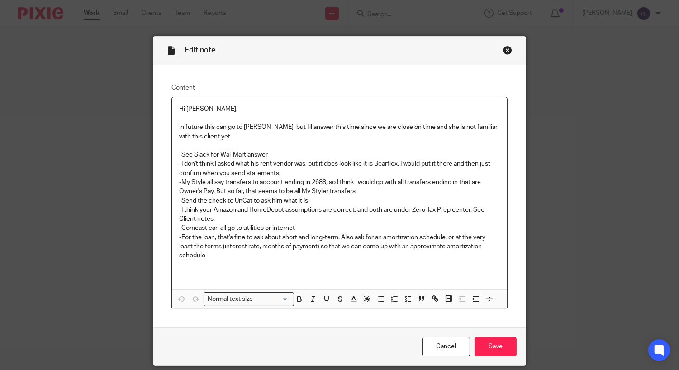
click at [287, 149] on p at bounding box center [339, 145] width 321 height 9
click at [272, 167] on p "-I don't think I asked what his rent vendor was, but it does look like it is Be…" at bounding box center [339, 168] width 321 height 19
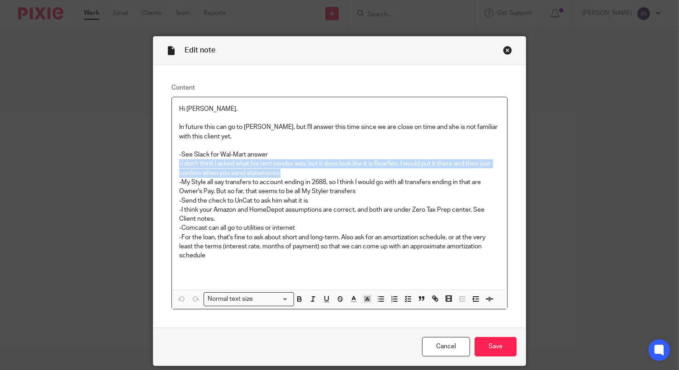
click at [272, 167] on p "-I don't think I asked what his rent vendor was, but it does look like it is Be…" at bounding box center [339, 168] width 321 height 19
click at [260, 202] on p "-Send the check to UnCat to ask him what it is" at bounding box center [339, 200] width 321 height 9
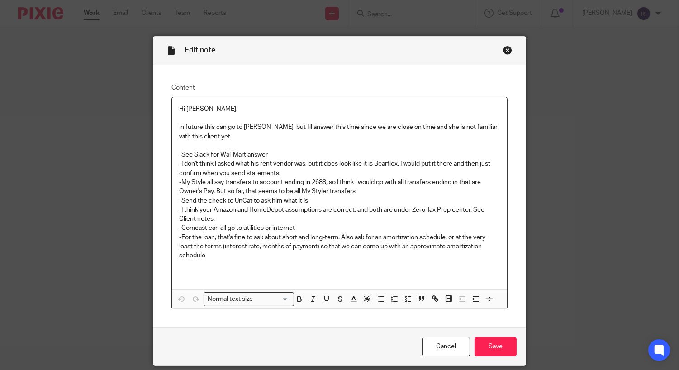
click at [260, 202] on p "-Send the check to UnCat to ask him what it is" at bounding box center [339, 200] width 321 height 9
click at [254, 219] on p "-I think your Amazon and HomeDepot assumptions are correct, and both are under …" at bounding box center [339, 214] width 321 height 19
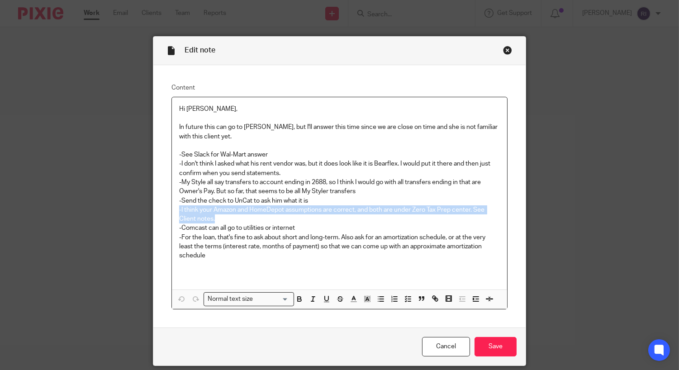
click at [254, 219] on p "-I think your Amazon and HomeDepot assumptions are correct, and both are under …" at bounding box center [339, 214] width 321 height 19
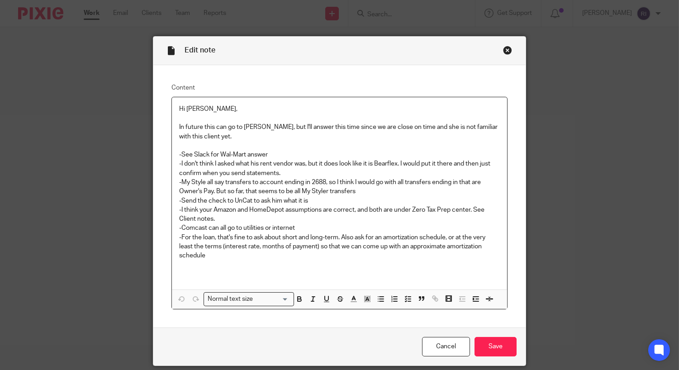
click at [252, 234] on p "-For the loan, that's fine to ask about short and long-term. Also ask for an am…" at bounding box center [339, 247] width 321 height 28
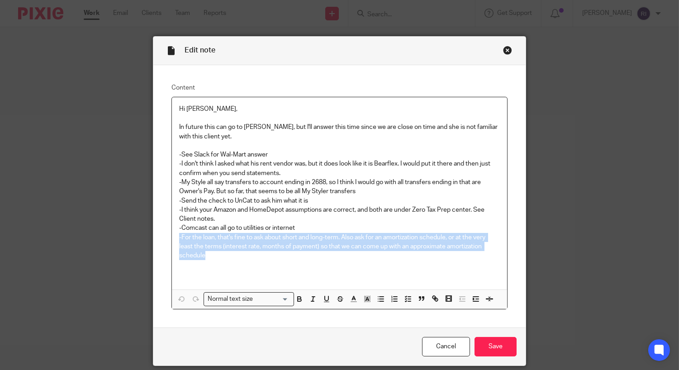
click at [252, 234] on p "-For the loan, that's fine to ask about short and long-term. Also ask for an am…" at bounding box center [339, 247] width 321 height 28
click at [293, 247] on p "-For the loan, that's fine to ask about short and long-term. Also ask for an am…" at bounding box center [339, 247] width 321 height 28
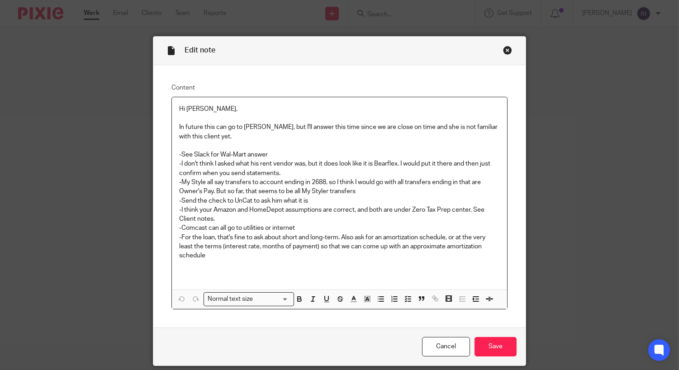
click at [329, 243] on p "-For the loan, that's fine to ask about short and long-term. Also ask for an am…" at bounding box center [339, 247] width 321 height 28
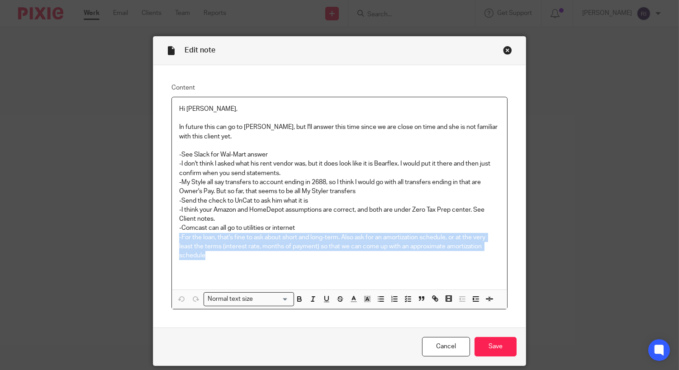
click at [329, 243] on p "-For the loan, that's fine to ask about short and long-term. Also ask for an am…" at bounding box center [339, 247] width 321 height 28
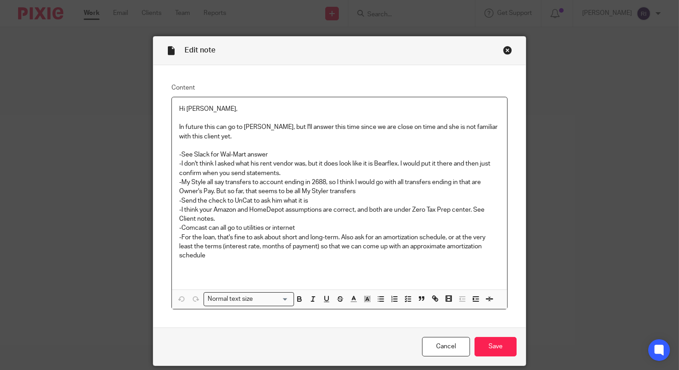
click at [329, 243] on p "-For the loan, that's fine to ask about short and long-term. Also ask for an am…" at bounding box center [339, 247] width 321 height 28
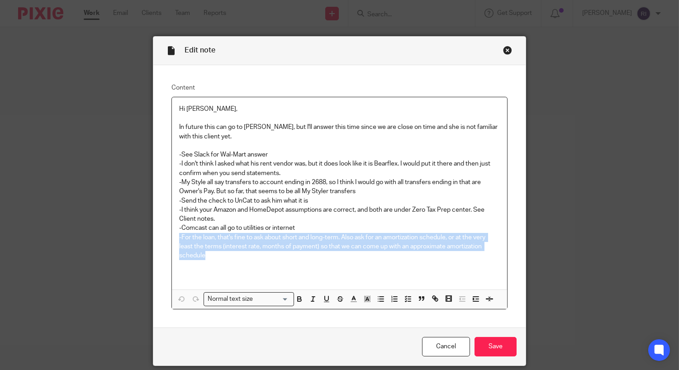
click at [505, 51] on div "Close this dialog window" at bounding box center [507, 50] width 9 height 9
